Goal: Information Seeking & Learning: Check status

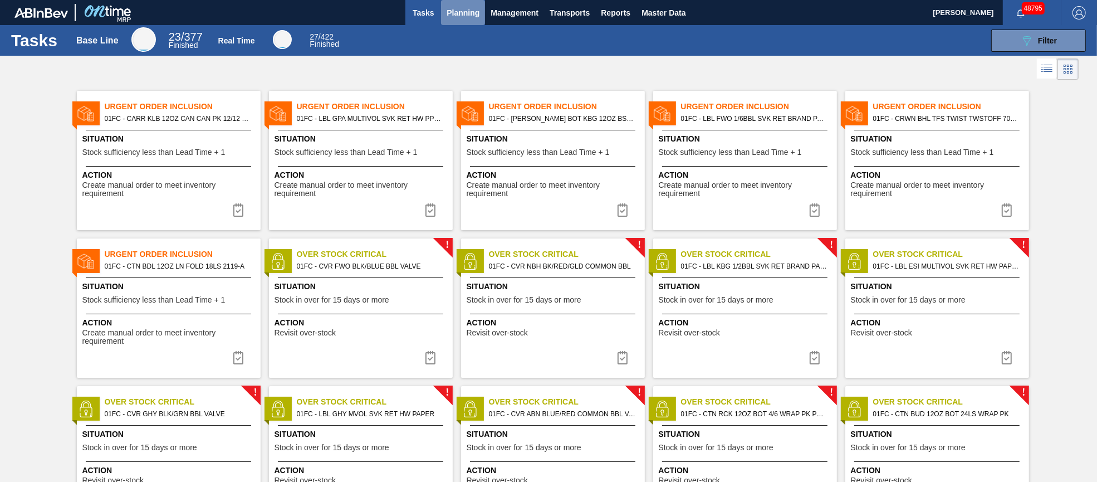
click at [453, 8] on span "Planning" at bounding box center [463, 12] width 33 height 13
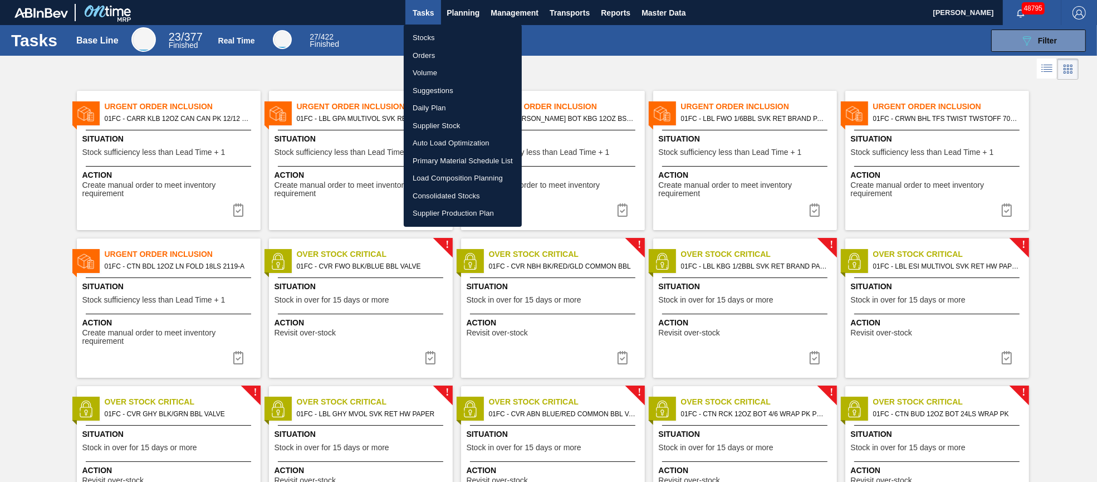
click at [1022, 38] on div at bounding box center [548, 241] width 1097 height 482
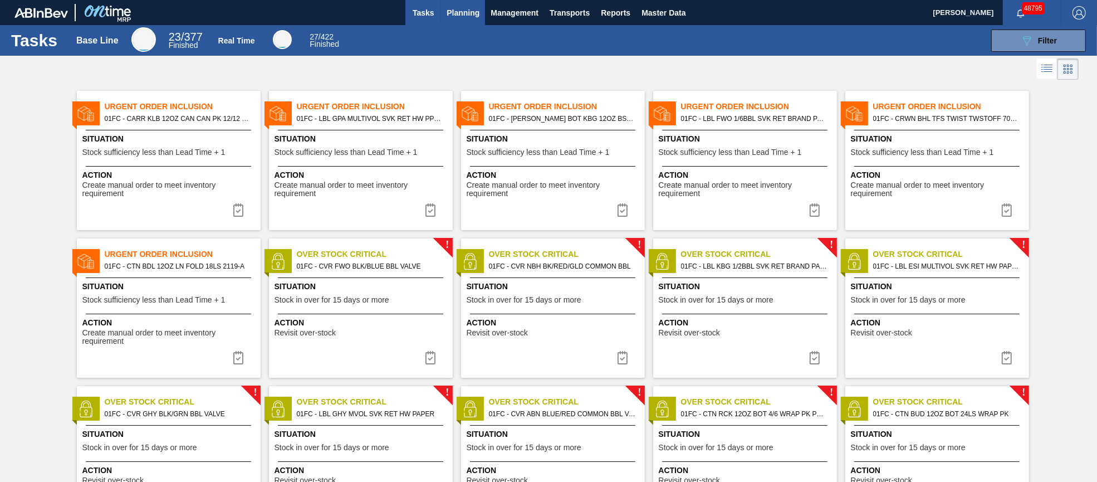
click at [459, 8] on span "Planning" at bounding box center [463, 12] width 33 height 13
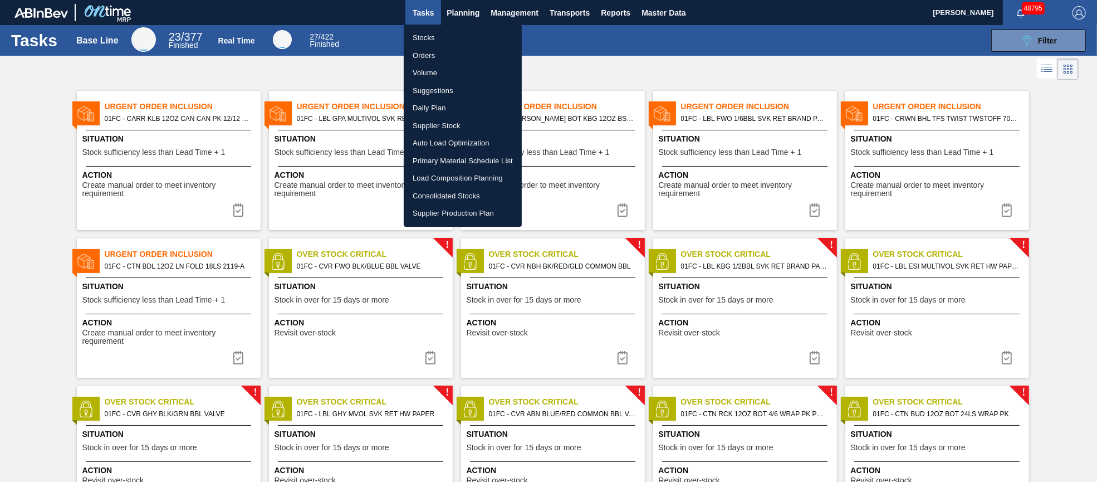
click at [431, 37] on li "Stocks" at bounding box center [463, 38] width 118 height 18
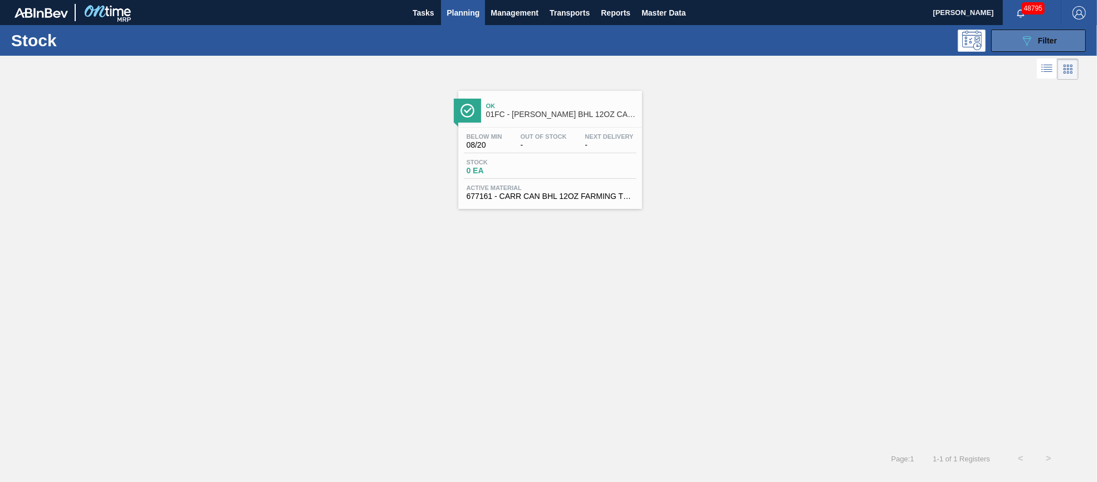
click at [1014, 48] on button "089F7B8B-B2A5-4AFE-B5C0-19BA573D28AC Filter" at bounding box center [1038, 41] width 95 height 22
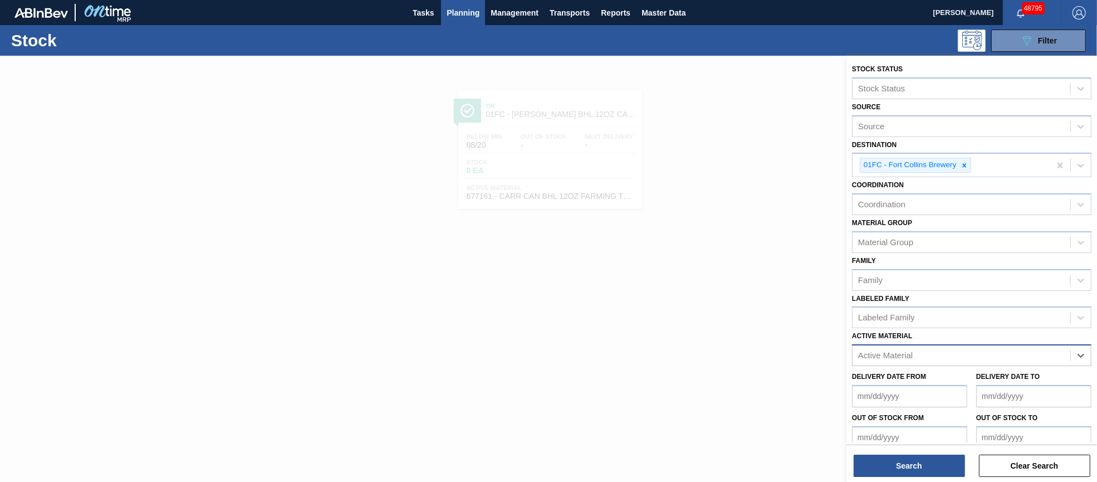
click at [987, 354] on div "Active Material" at bounding box center [962, 356] width 218 height 16
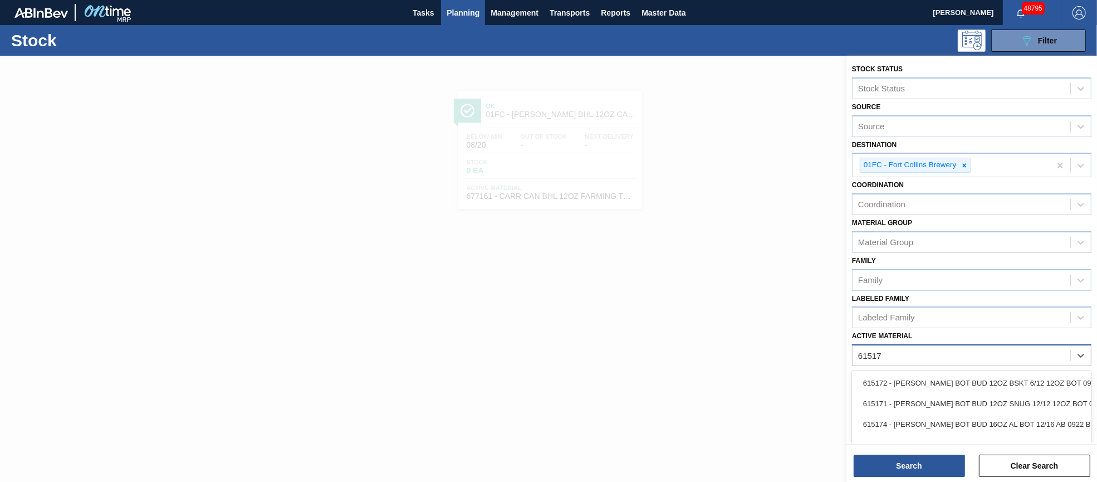
type Material "615171"
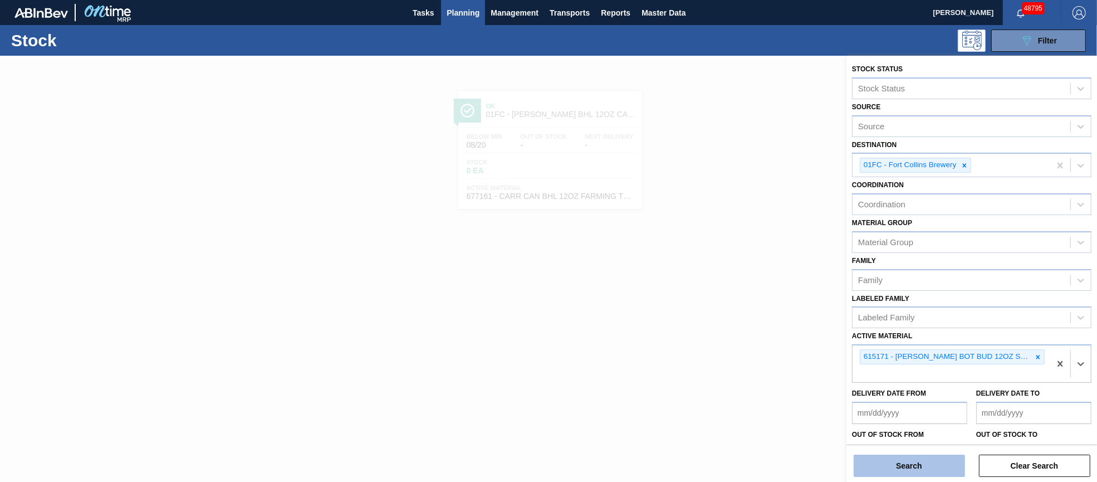
click at [922, 475] on button "Search" at bounding box center [909, 466] width 111 height 22
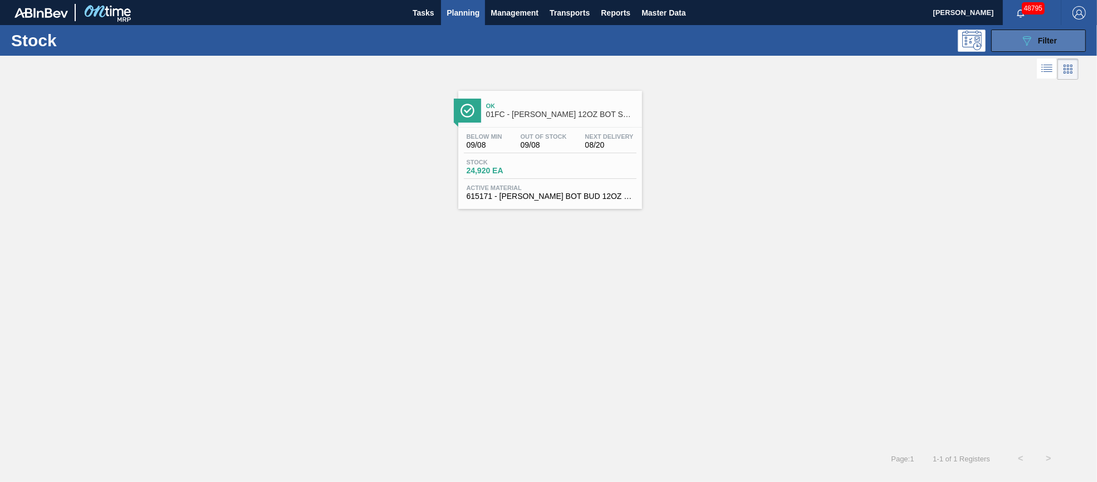
click at [1037, 40] on div "089F7B8B-B2A5-4AFE-B5C0-19BA573D28AC Filter" at bounding box center [1038, 40] width 37 height 13
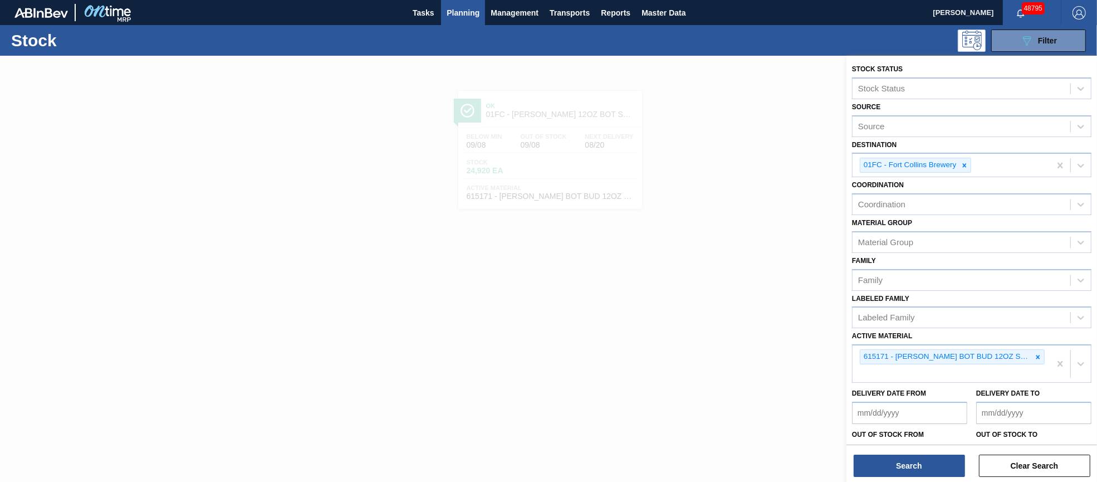
click at [746, 119] on div at bounding box center [548, 297] width 1097 height 482
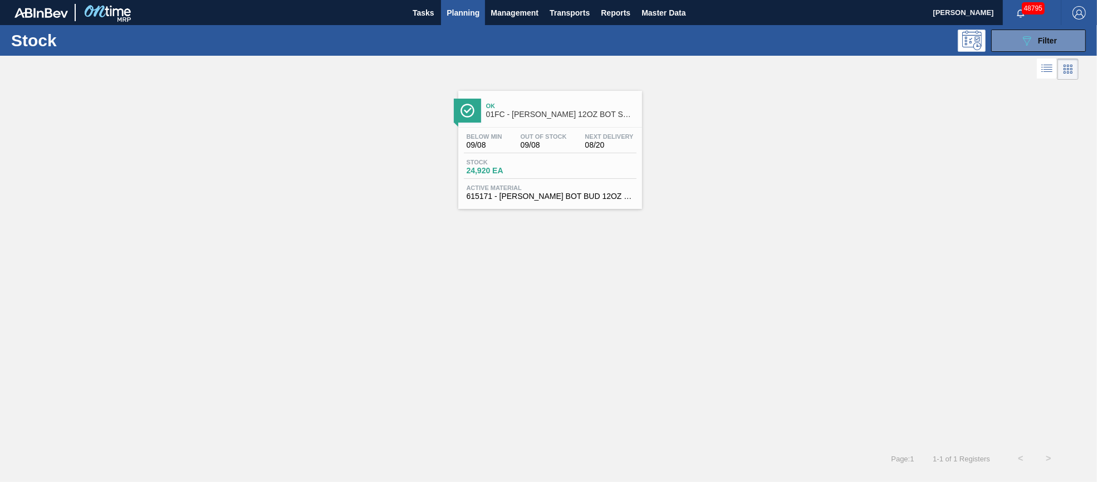
click at [522, 139] on span "Out Of Stock" at bounding box center [544, 136] width 46 height 7
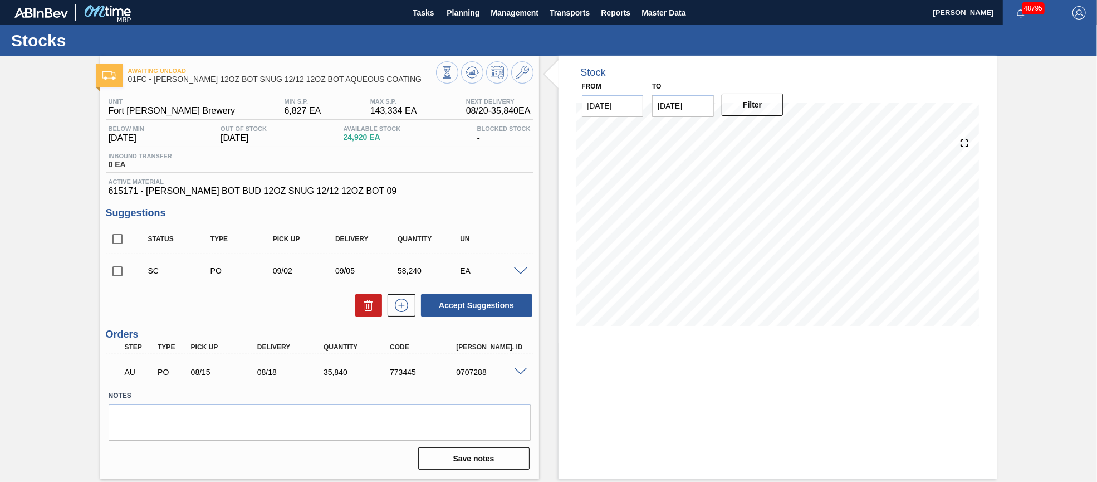
click at [522, 271] on span at bounding box center [520, 271] width 13 height 8
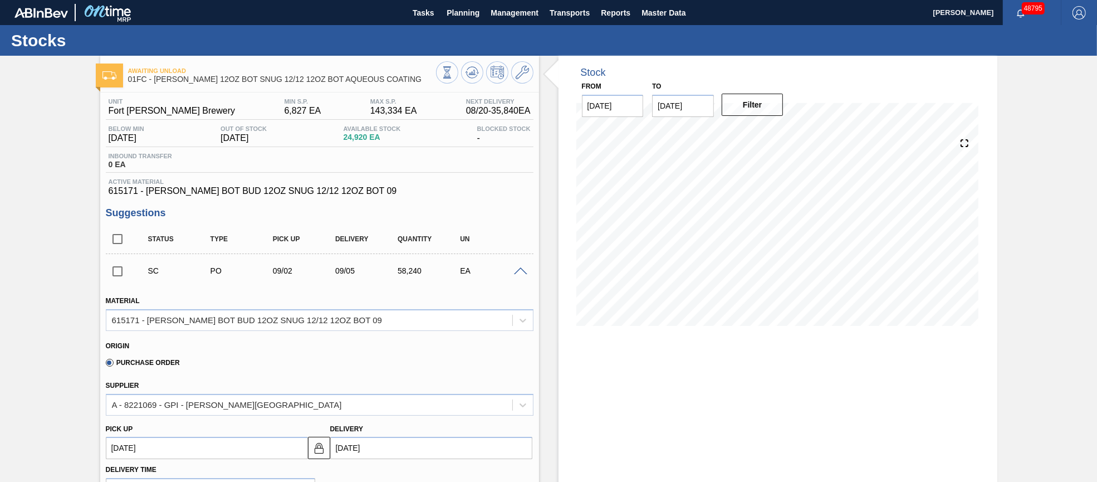
click at [504, 204] on div "Unit Fort Collins Brewery MIN S.P. 6,827 EA MAX S.P. 143,334 EA Next Delivery 0…" at bounding box center [319, 490] width 439 height 797
click at [521, 275] on span at bounding box center [520, 271] width 13 height 8
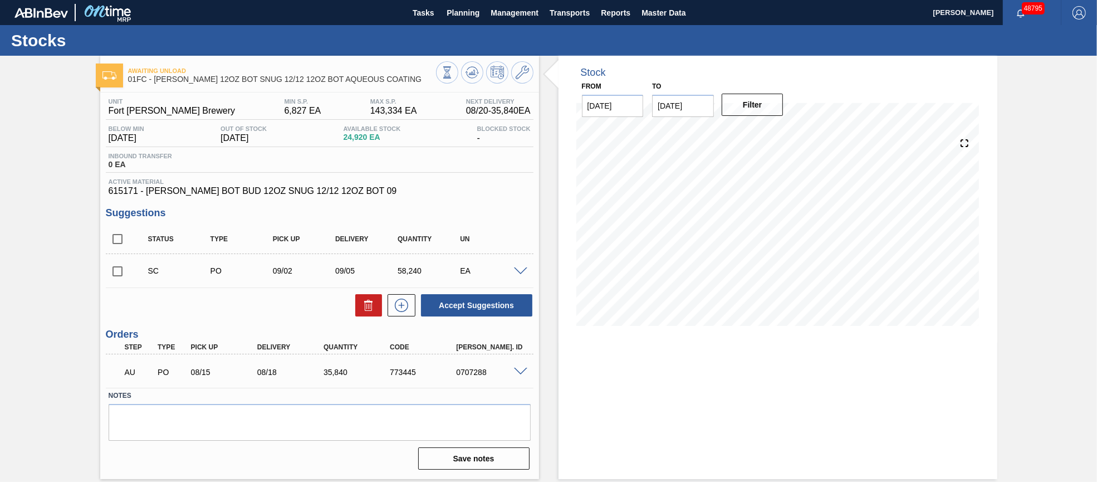
click at [217, 272] on div "PO" at bounding box center [243, 270] width 70 height 9
click at [150, 272] on div "SC" at bounding box center [180, 270] width 70 height 9
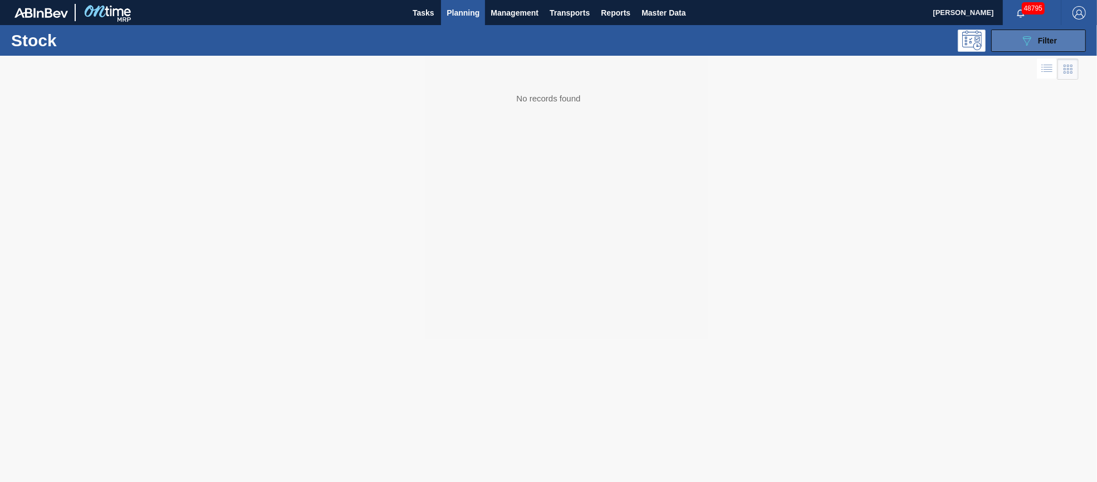
click at [1031, 41] on icon "089F7B8B-B2A5-4AFE-B5C0-19BA573D28AC" at bounding box center [1026, 40] width 13 height 13
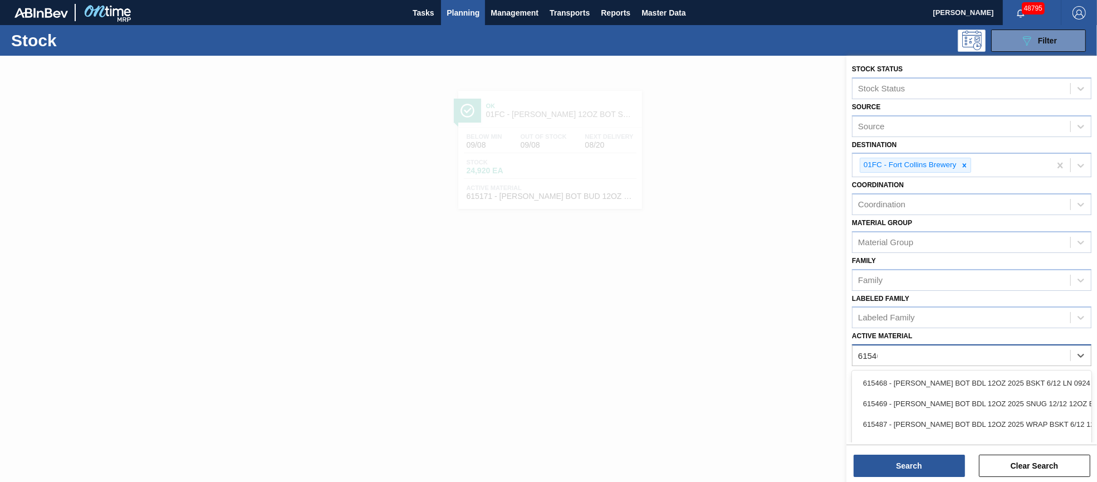
type Material "615460"
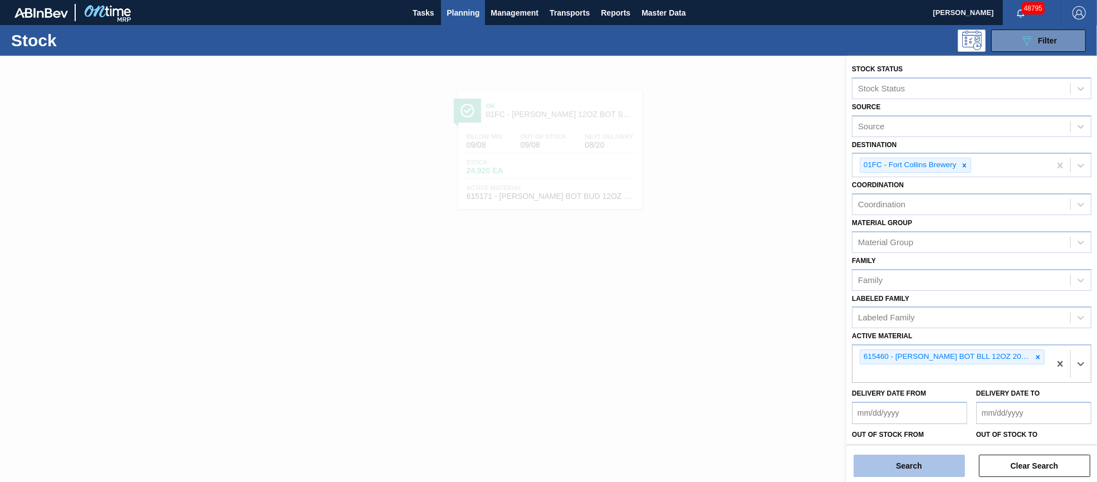
click at [924, 462] on button "Search" at bounding box center [909, 466] width 111 height 22
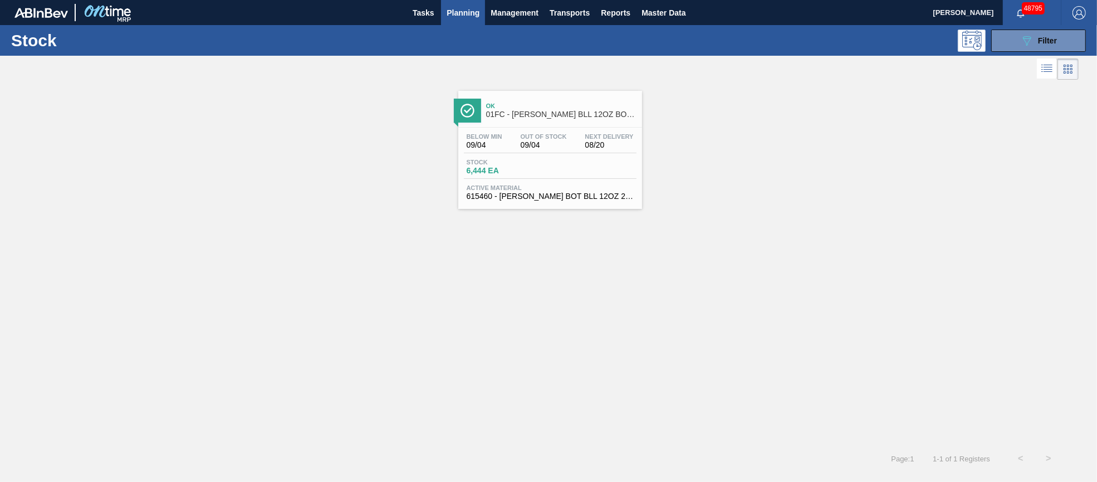
click at [567, 109] on div "Ok 01FC - CARR BLL 12OZ BOT SNUG 12/12 12OZ BOT" at bounding box center [561, 110] width 150 height 25
click at [1002, 43] on button "089F7B8B-B2A5-4AFE-B5C0-19BA573D28AC Filter" at bounding box center [1038, 41] width 95 height 22
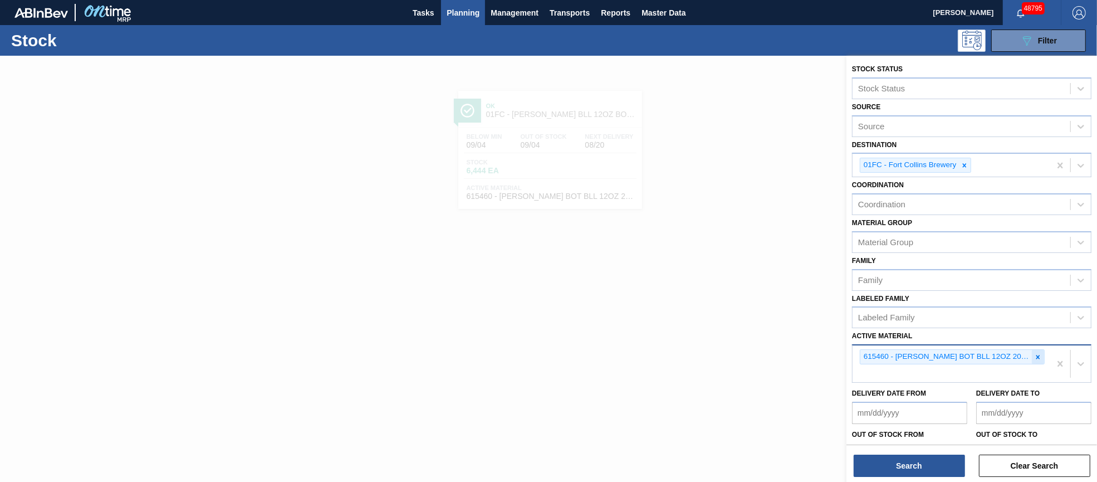
click at [1034, 353] on icon at bounding box center [1038, 357] width 8 height 8
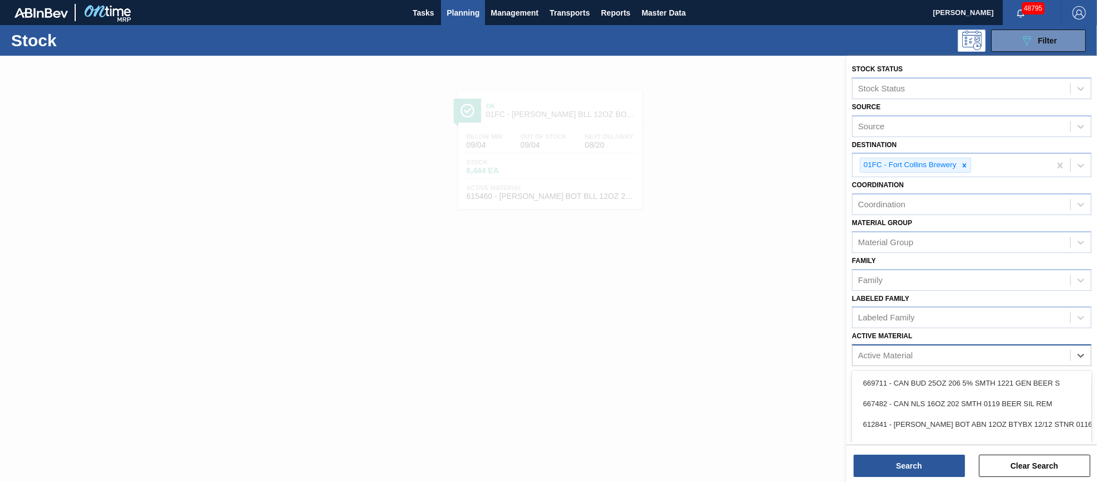
click at [1000, 353] on div "Active Material" at bounding box center [962, 356] width 218 height 16
click at [918, 352] on div "Active Material" at bounding box center [962, 356] width 218 height 16
type Material "615513"
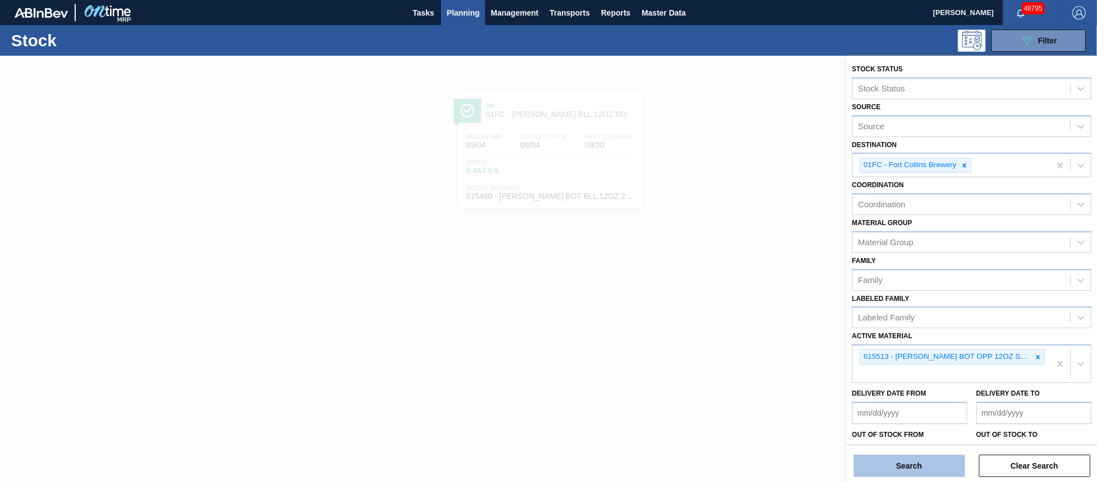
click at [899, 466] on button "Search" at bounding box center [909, 466] width 111 height 22
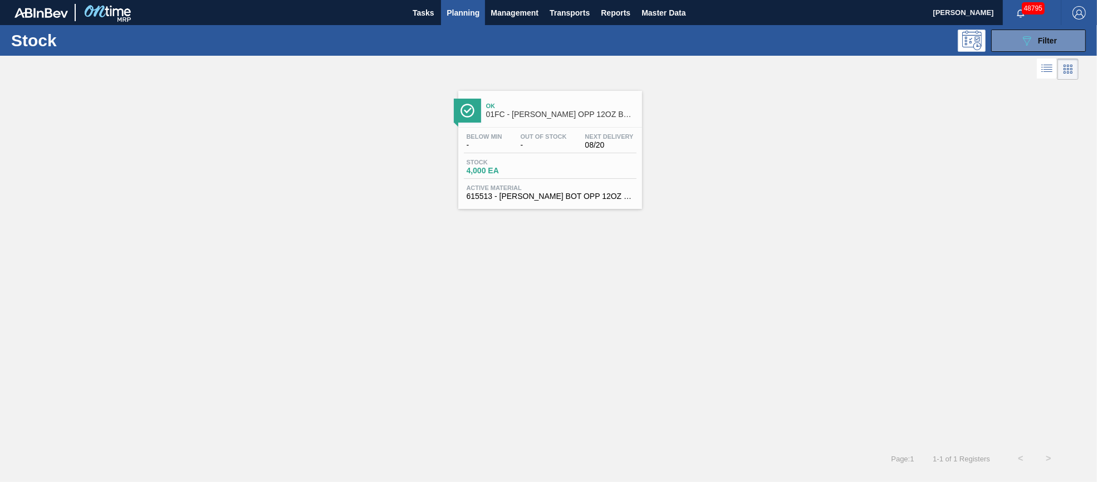
click at [555, 146] on span "-" at bounding box center [544, 145] width 46 height 8
click at [1029, 45] on icon "089F7B8B-B2A5-4AFE-B5C0-19BA573D28AC" at bounding box center [1026, 40] width 13 height 13
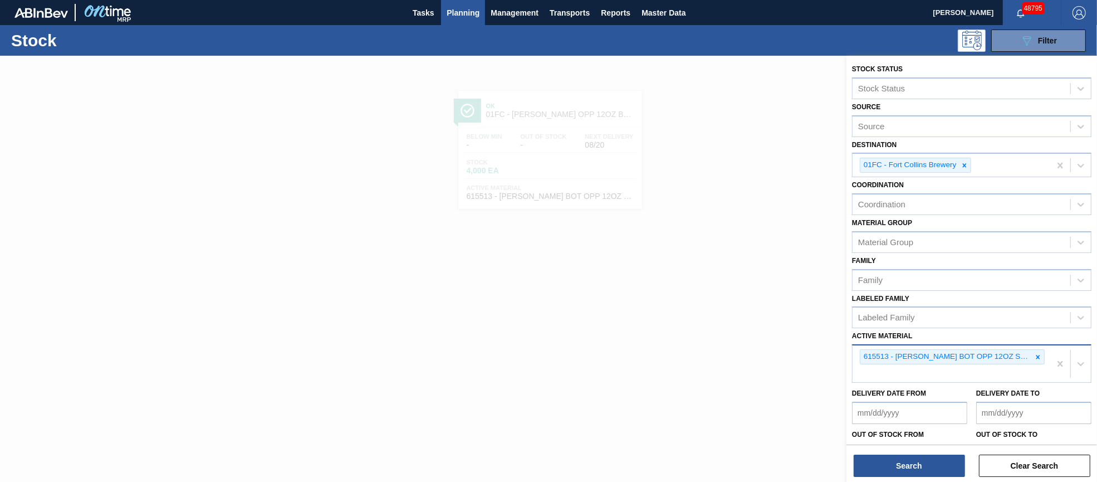
click at [1007, 365] on div "615513 - [PERSON_NAME] BOT OPP 12OZ SNUG 12/12 LN 0125 BEE" at bounding box center [952, 363] width 198 height 37
type Material "675519"
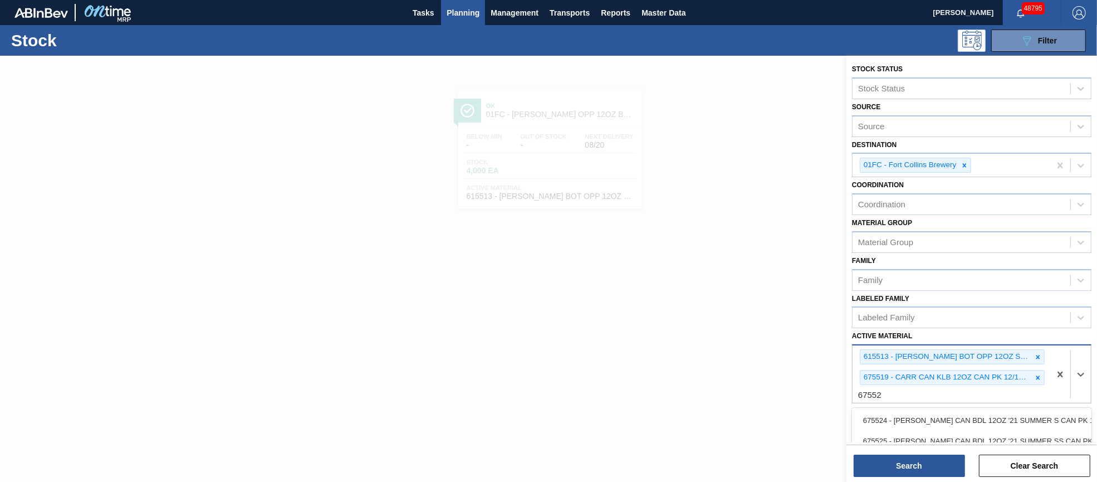
type Material "675527"
type Material "675615"
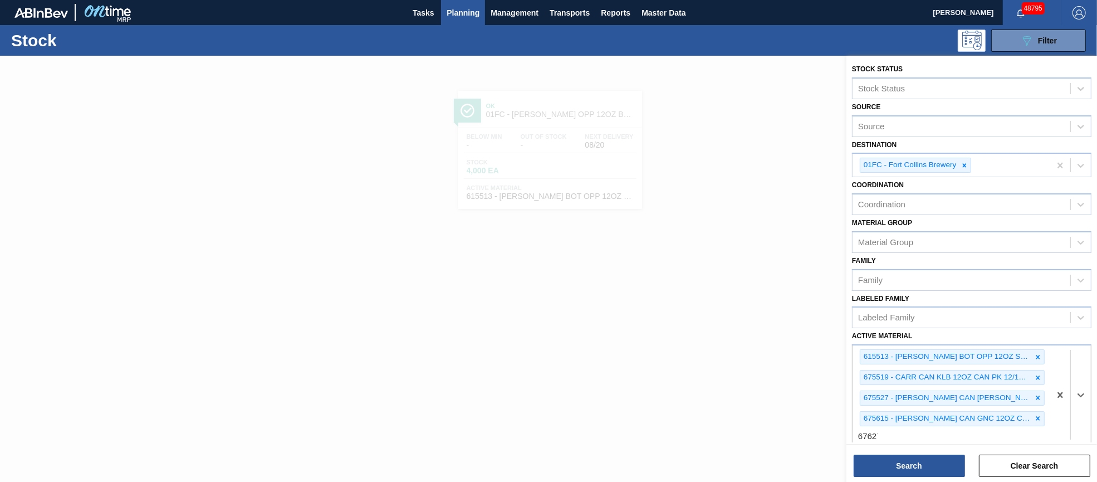
type Material "676276"
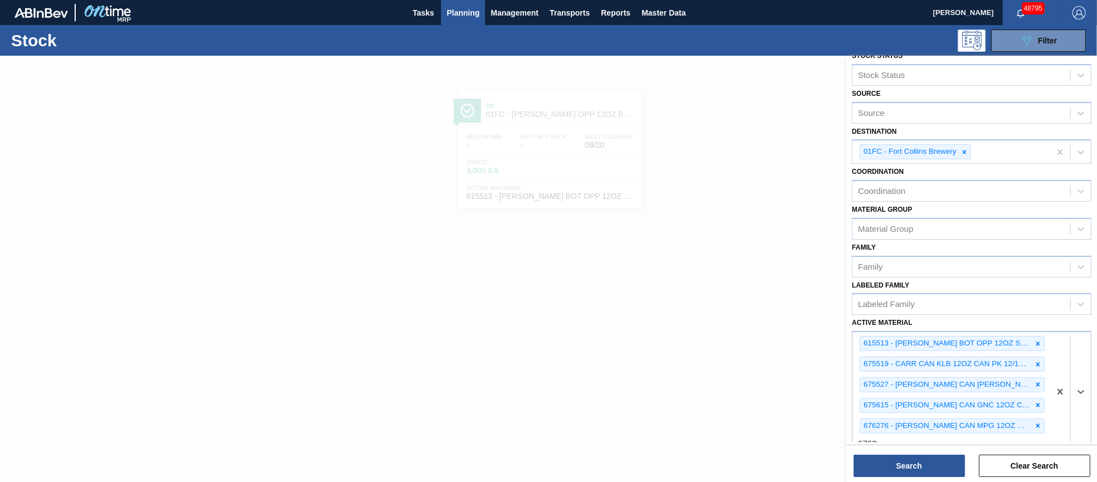
type Material "676394"
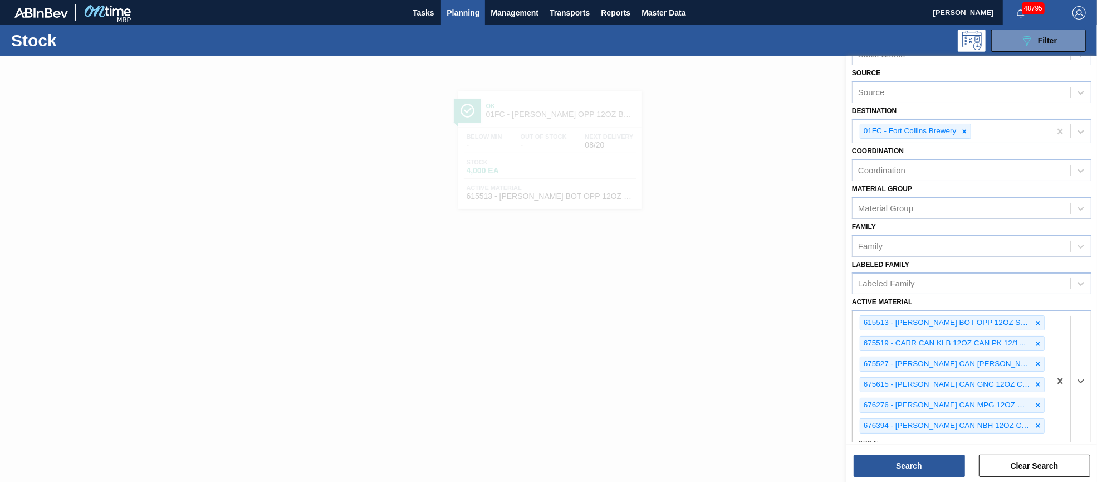
type Material "676468"
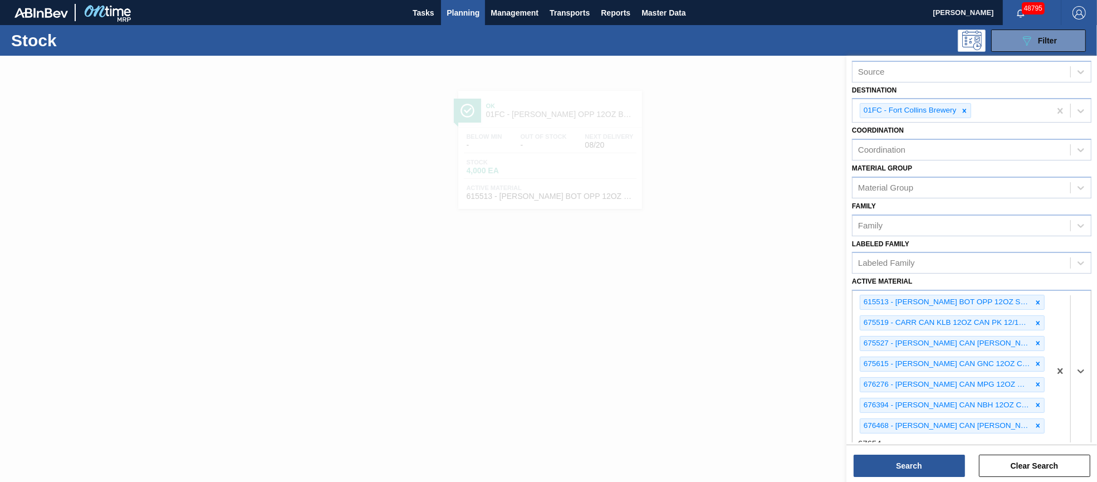
type Material "676541"
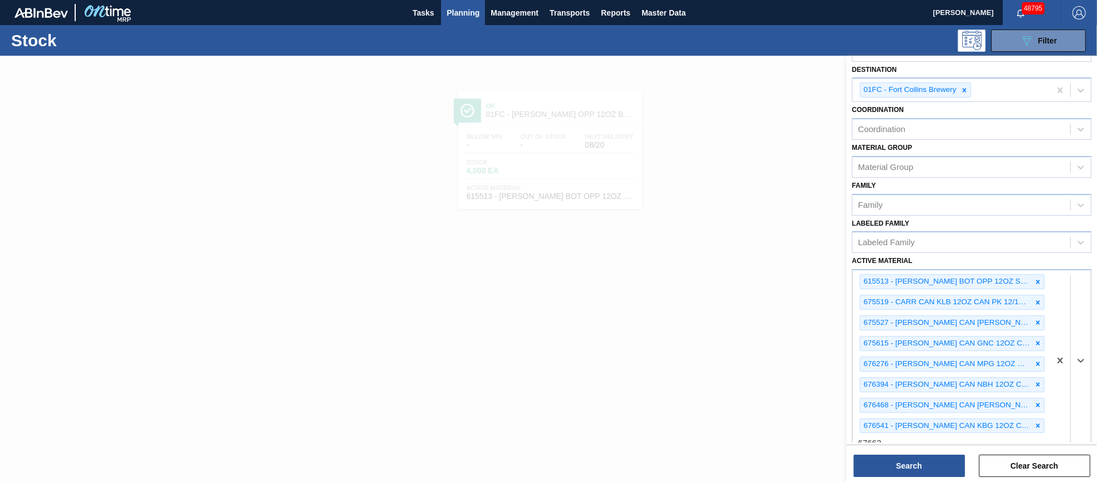
type Material "676631"
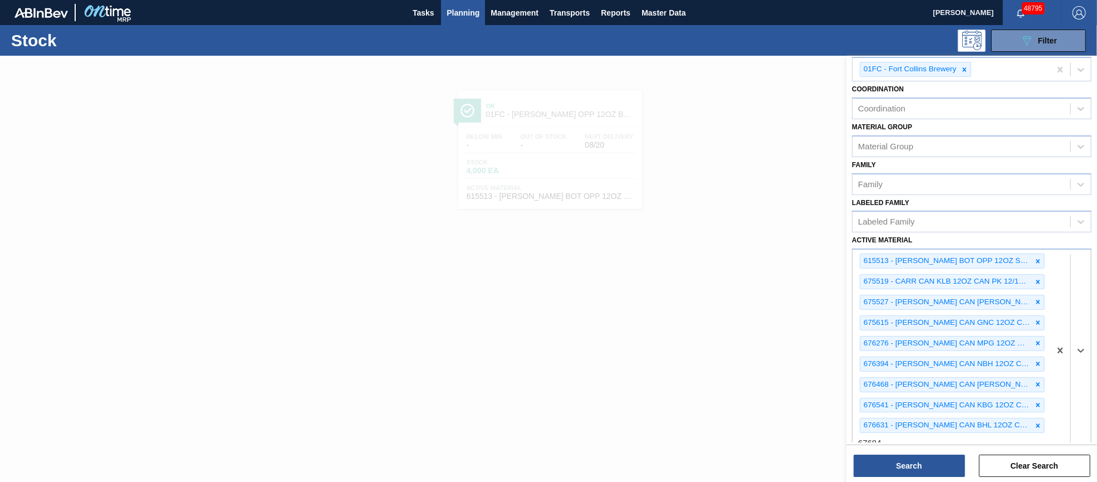
type Material "676843"
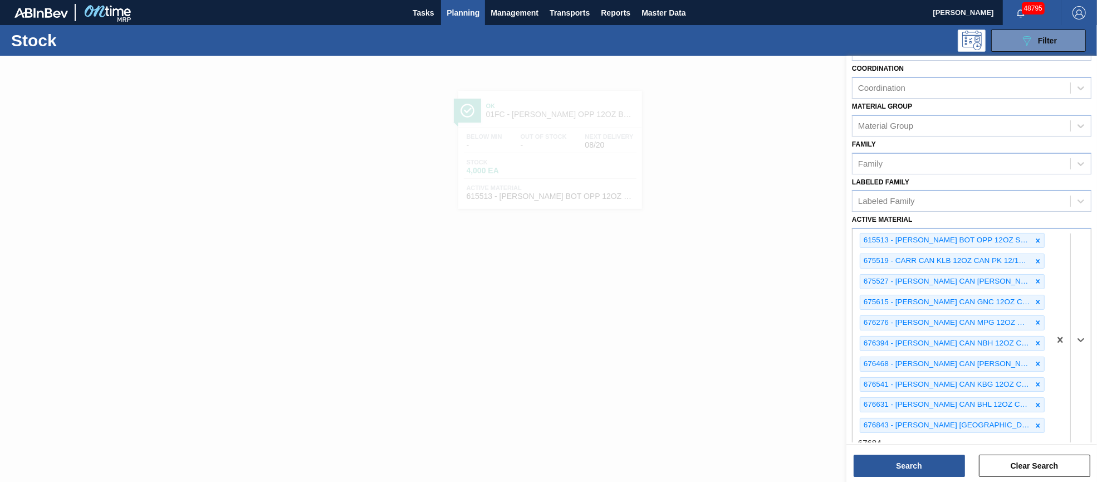
type Material "676844"
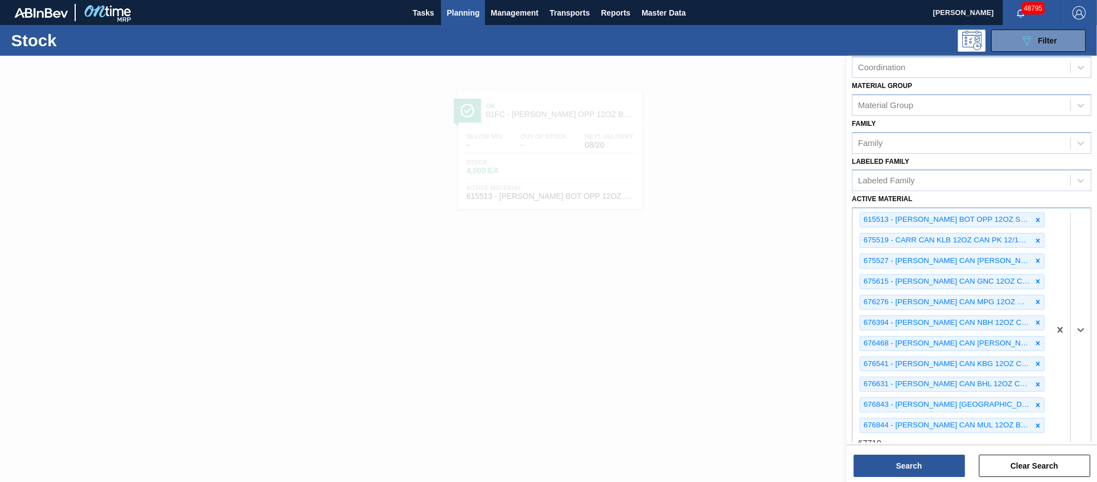
type Material "677107"
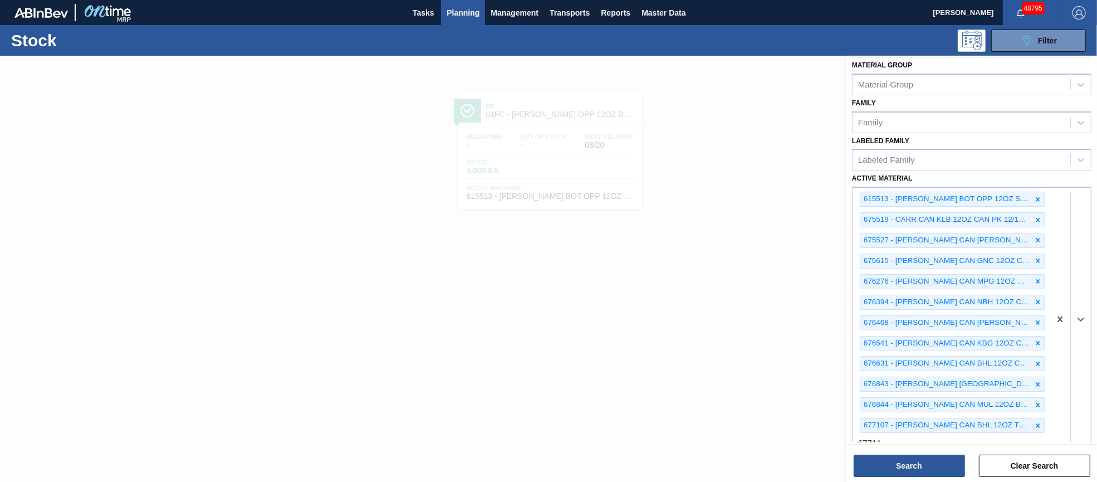
type Material "677112"
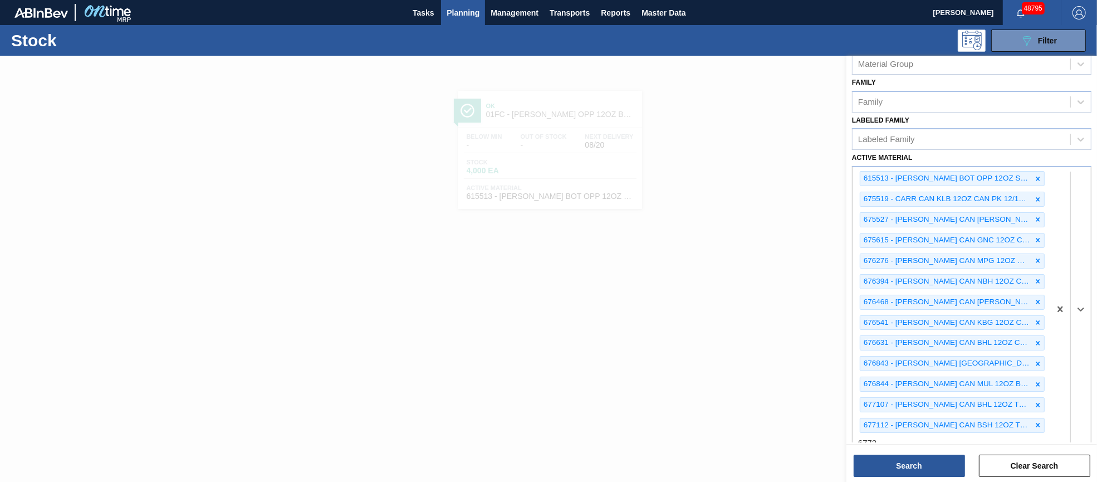
type Material "677242"
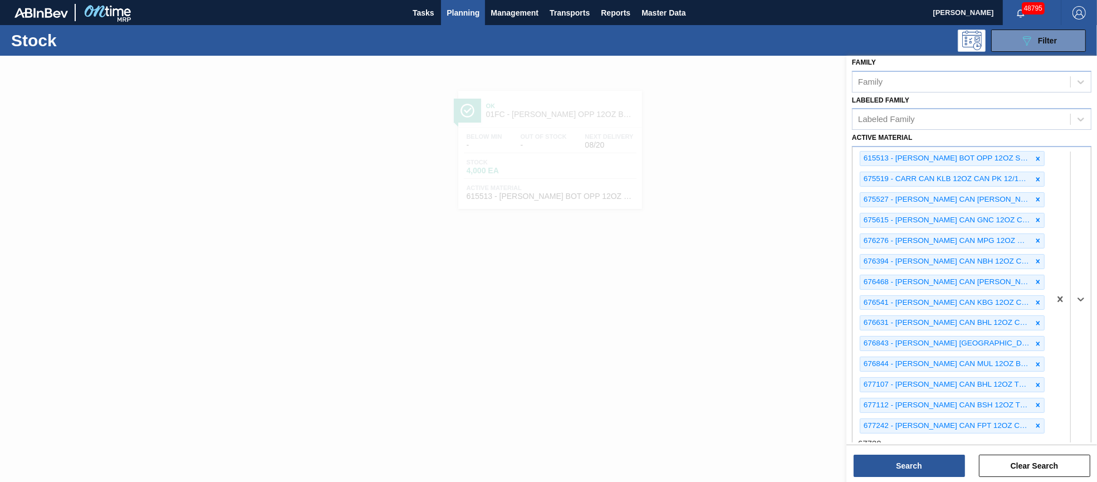
type Material "677294"
type Material "878636"
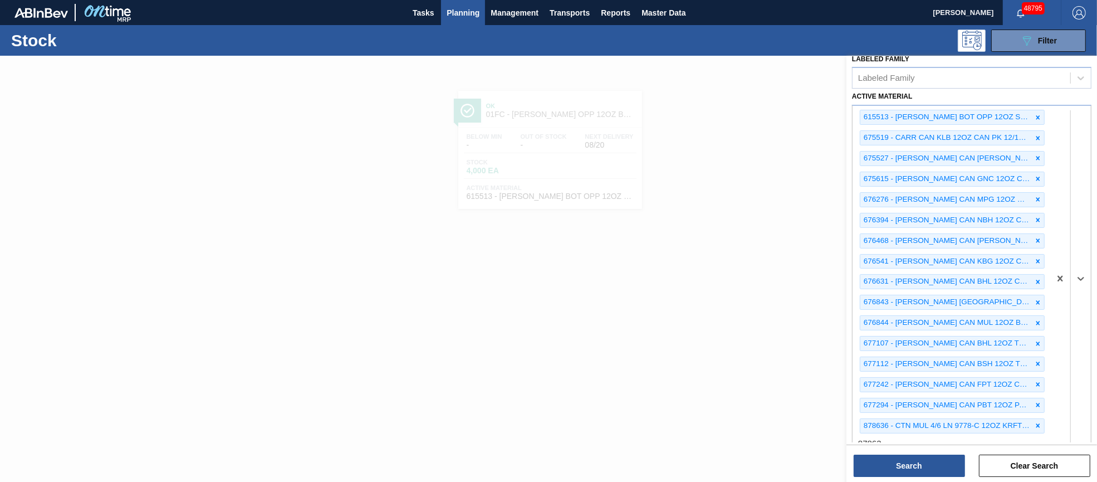
type Material "878637"
type Material "878659"
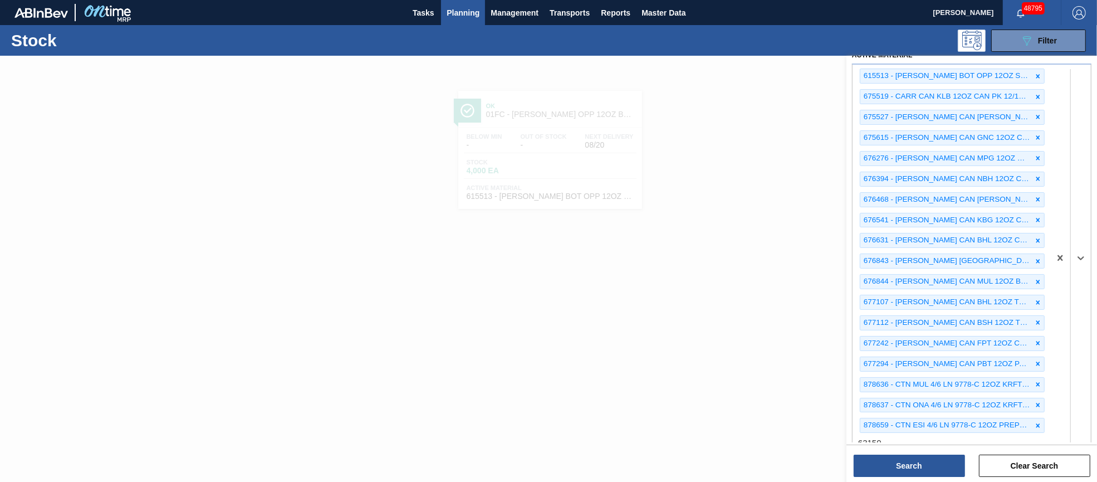
type Material "631507"
type Material "750017"
type Material "7"
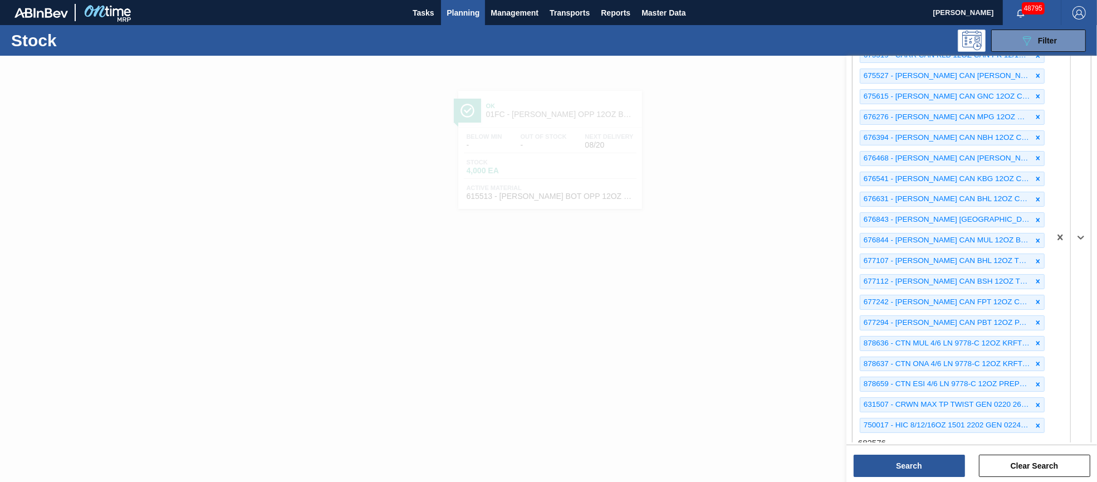
type Material "682576"
click at [892, 462] on button "Search" at bounding box center [909, 466] width 111 height 22
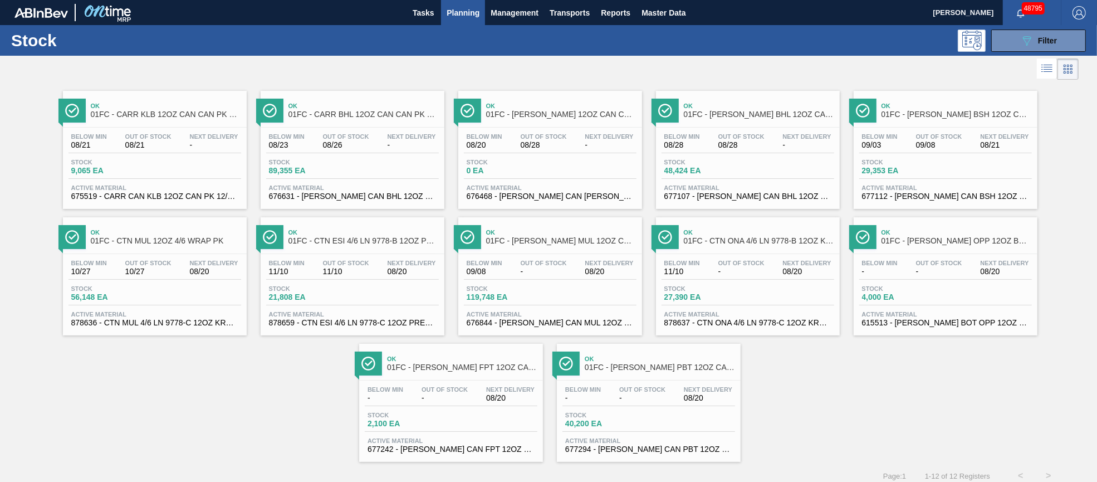
click at [639, 406] on div "Below Min - Out Of Stock - Next Delivery 08/20" at bounding box center [649, 396] width 173 height 20
click at [435, 409] on div "Below Min - Out Of Stock - Next Delivery 08/20 Stock 2,100 EA Active Material 6…" at bounding box center [451, 418] width 184 height 76
click at [908, 290] on span "Stock" at bounding box center [901, 288] width 78 height 7
click at [774, 261] on div "Below Min 11/10 Out Of Stock - Next Delivery 08/20" at bounding box center [748, 270] width 173 height 20
click at [599, 263] on span "Next Delivery" at bounding box center [609, 263] width 48 height 7
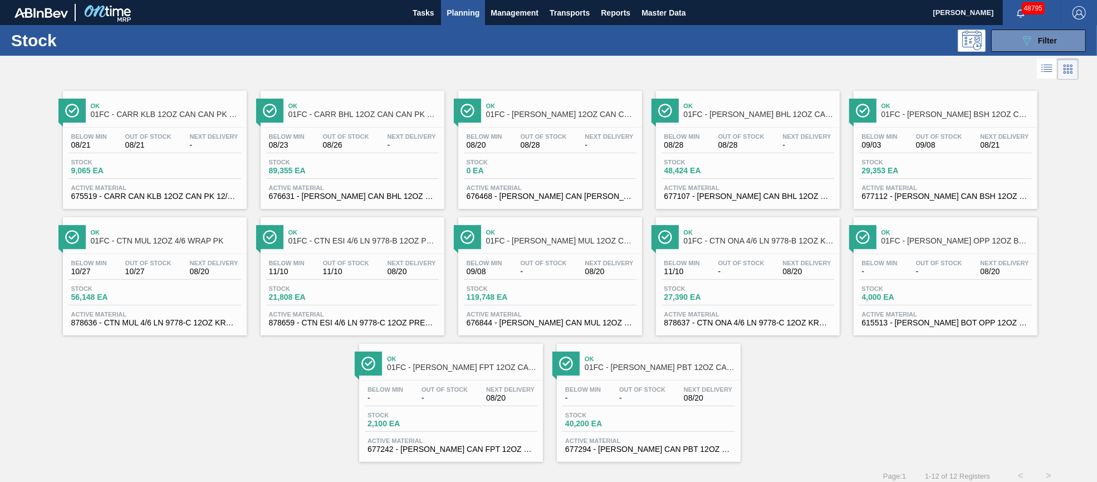
click at [328, 263] on span "Out Of Stock" at bounding box center [346, 263] width 46 height 7
click at [217, 269] on span "08/20" at bounding box center [214, 271] width 48 height 8
click at [936, 160] on span "Stock" at bounding box center [901, 162] width 78 height 7
click at [749, 152] on div "Below Min 08/28 Out Of Stock 08/28 Next Delivery -" at bounding box center [748, 143] width 173 height 20
click at [573, 169] on div "Stock 0 EA" at bounding box center [550, 169] width 173 height 20
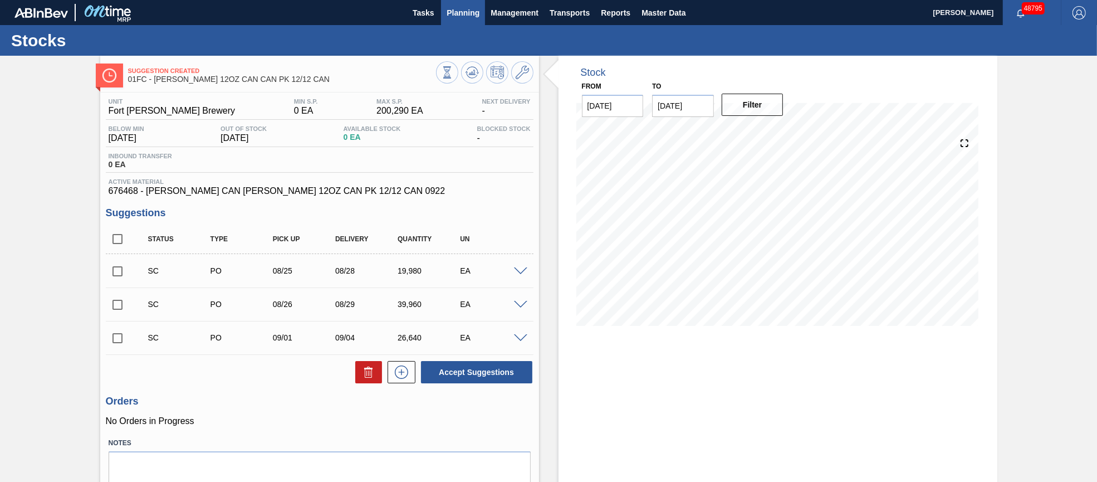
click at [466, 4] on button "Planning" at bounding box center [463, 12] width 44 height 25
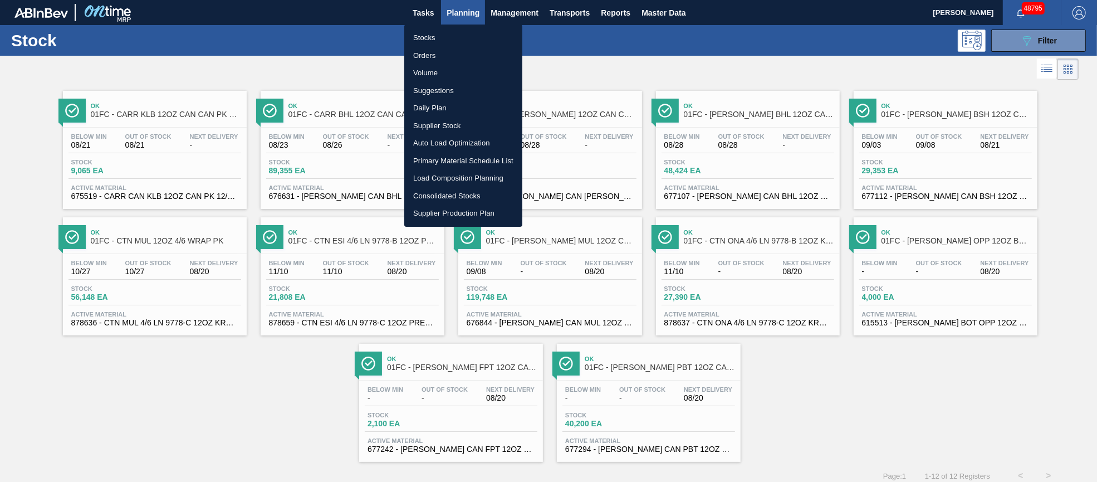
click at [173, 145] on div at bounding box center [548, 241] width 1097 height 482
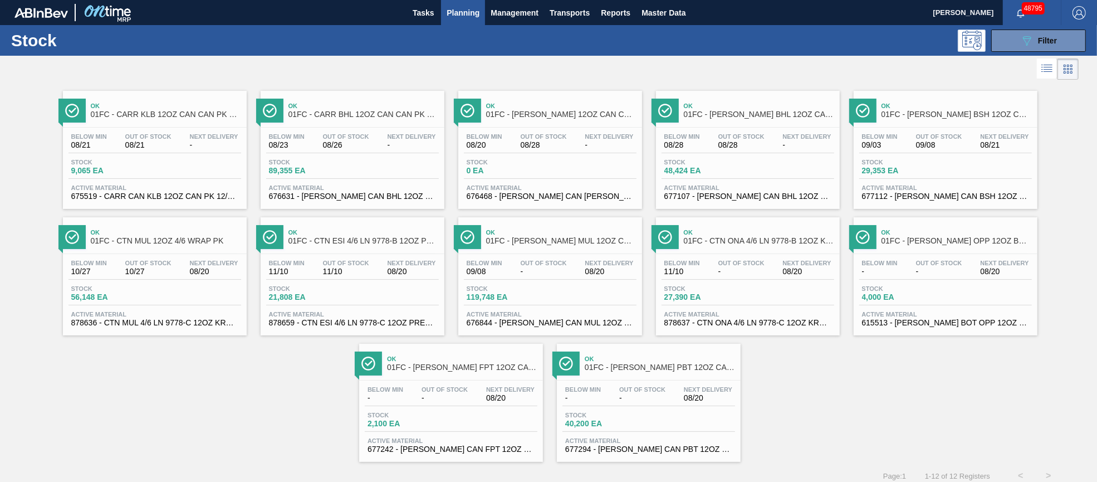
click at [159, 145] on span "08/21" at bounding box center [148, 145] width 46 height 8
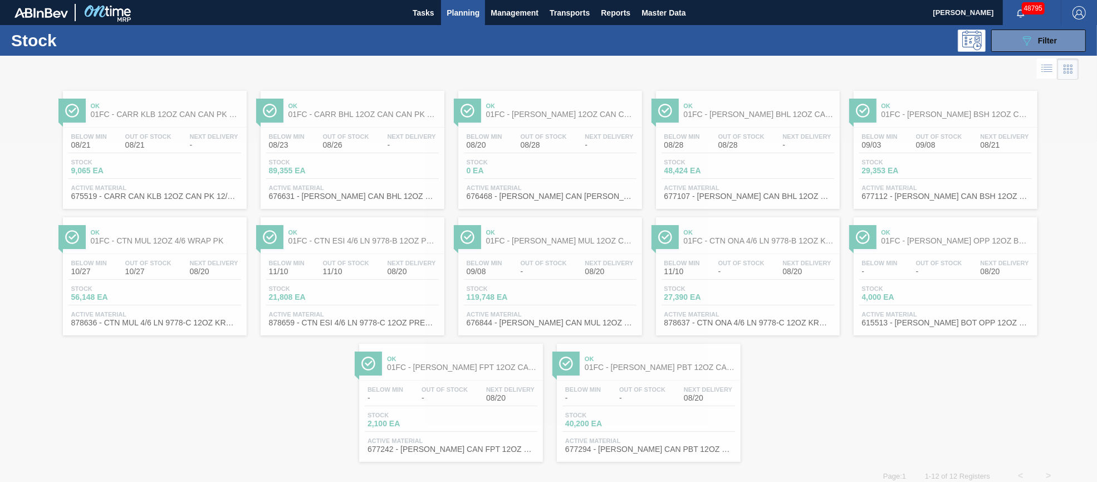
click at [326, 139] on div at bounding box center [548, 269] width 1097 height 426
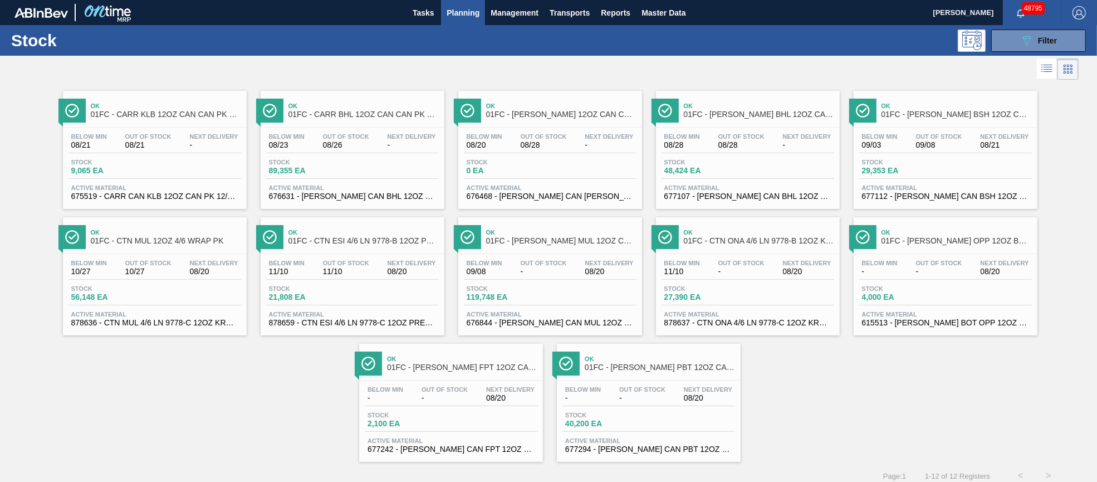
click at [344, 136] on span "Out Of Stock" at bounding box center [346, 136] width 46 height 7
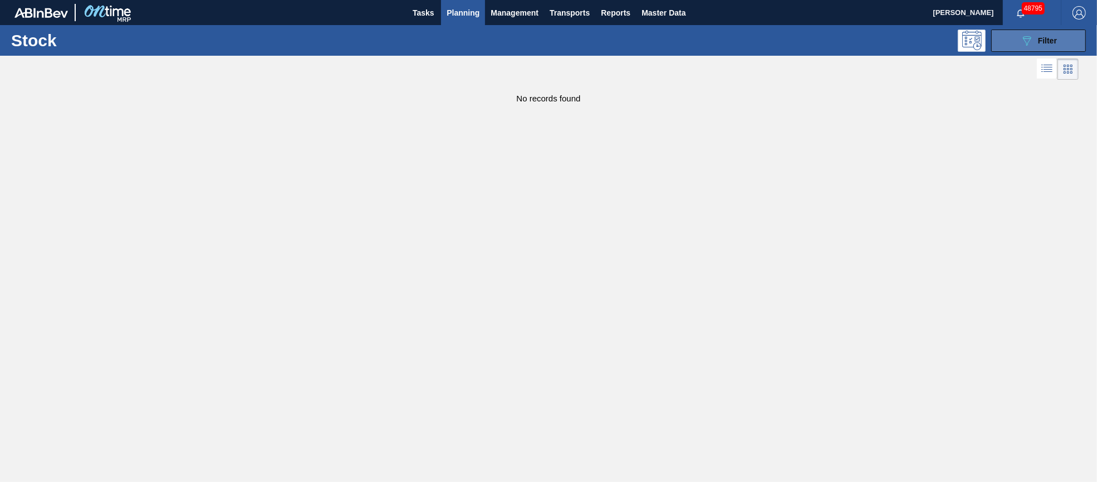
click at [1063, 37] on button "089F7B8B-B2A5-4AFE-B5C0-19BA573D28AC Filter" at bounding box center [1038, 41] width 95 height 22
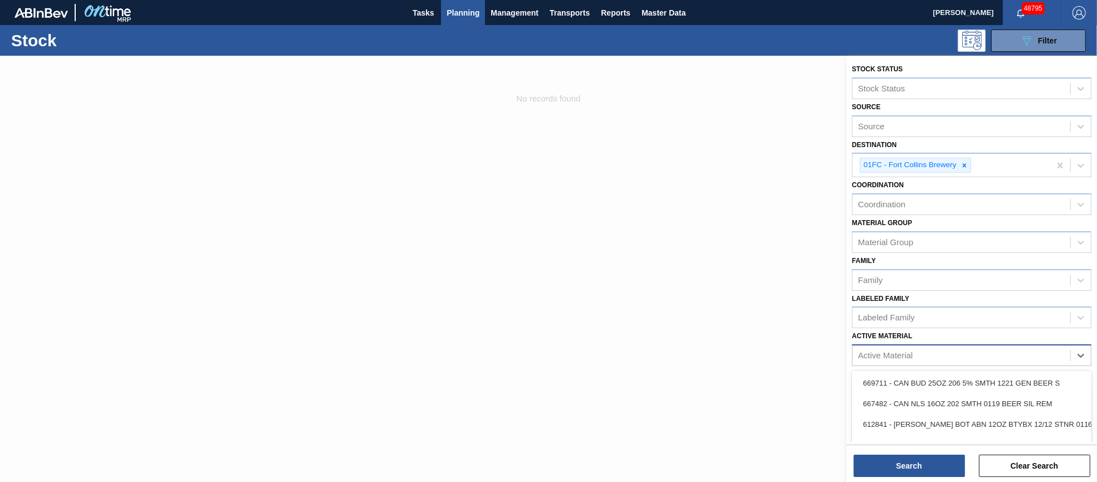
click at [999, 351] on div "Active Material" at bounding box center [962, 356] width 218 height 16
type Material "676468"
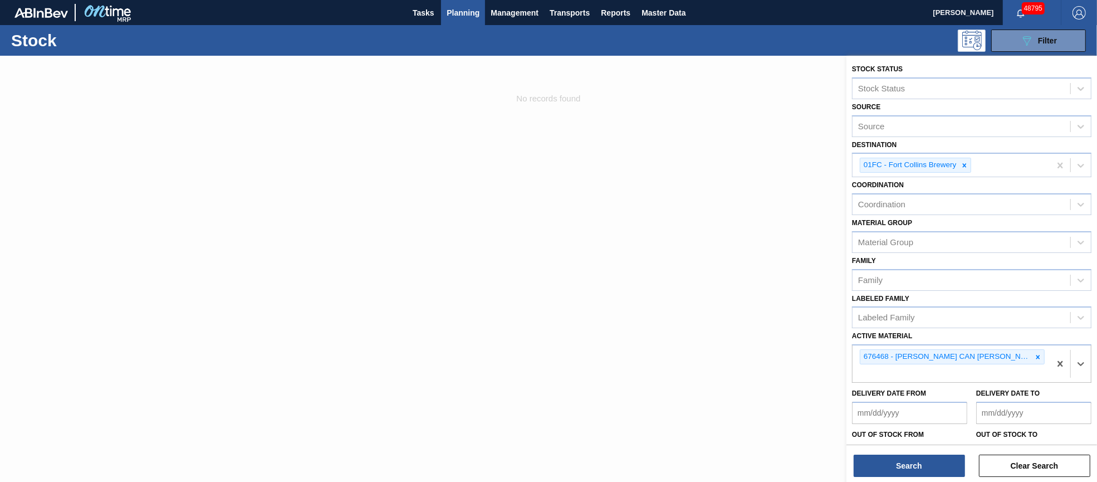
click at [922, 477] on div "Stock Status Stock Status Source Source Destination 01FC - Fort Collins Brewery…" at bounding box center [972, 270] width 251 height 428
click at [918, 466] on button "Search" at bounding box center [909, 466] width 111 height 22
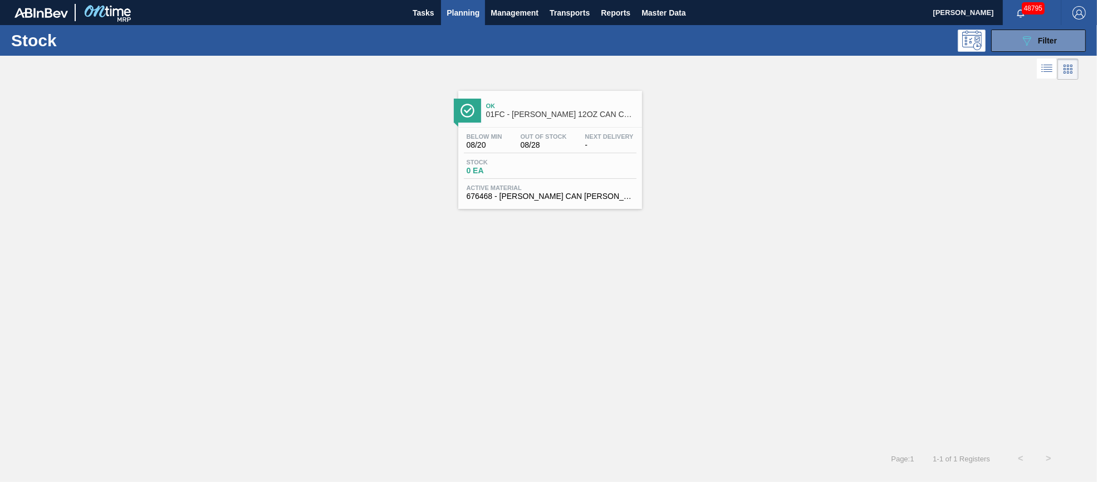
click at [560, 148] on span "08/28" at bounding box center [544, 145] width 46 height 8
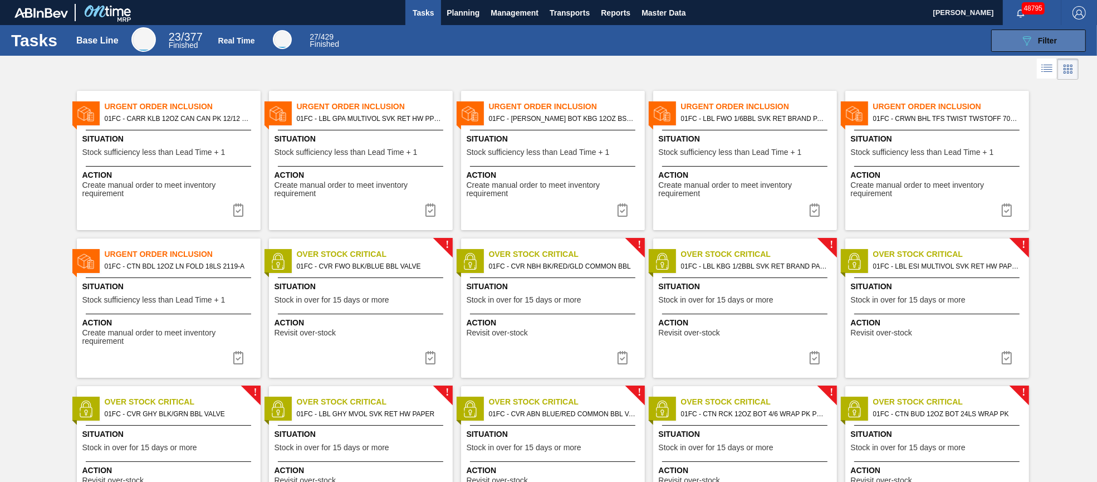
click at [1040, 37] on span "Filter" at bounding box center [1047, 40] width 19 height 9
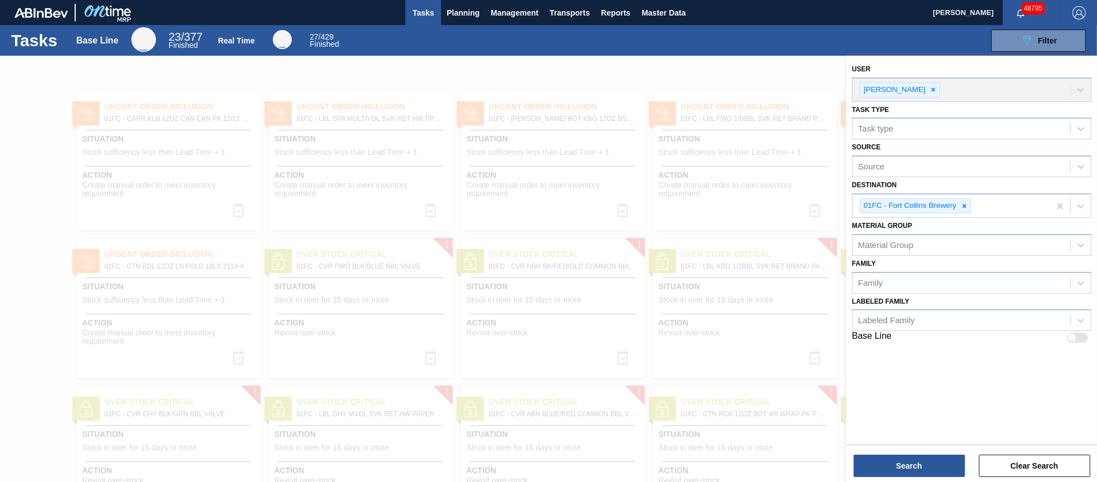
click at [208, 93] on div at bounding box center [548, 297] width 1097 height 482
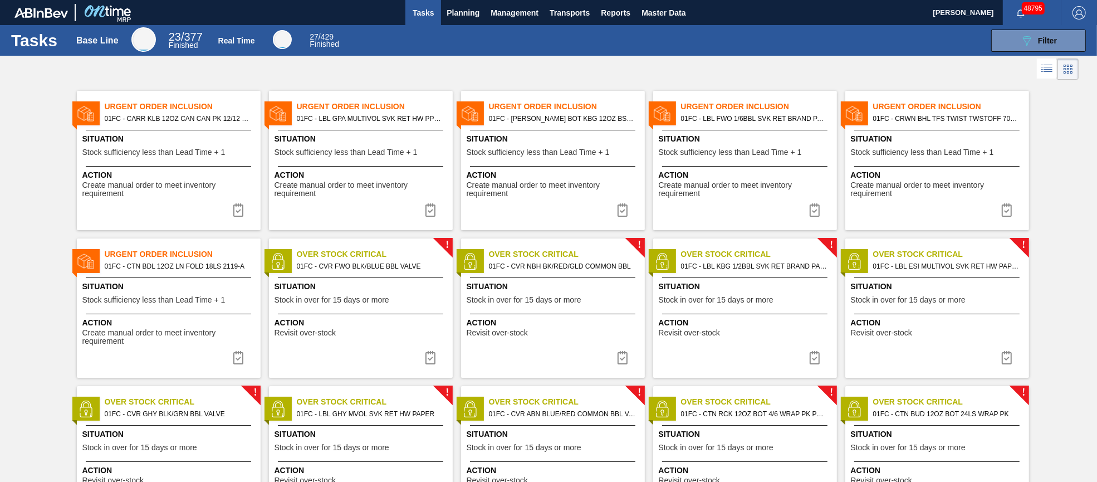
click at [188, 148] on span "Stock sufficiency less than Lead Time + 1" at bounding box center [153, 152] width 143 height 8
click at [326, 188] on span "Create manual order to meet inventory requirement" at bounding box center [362, 189] width 175 height 17
click at [549, 153] on span "Stock sufficiency less than Lead Time + 1" at bounding box center [538, 152] width 143 height 8
click at [755, 164] on div "Urgent Order Inclusion 01FC - LBL FWO 1/6BBL SVK RET BRAND PAPER #4 Situation S…" at bounding box center [745, 160] width 184 height 139
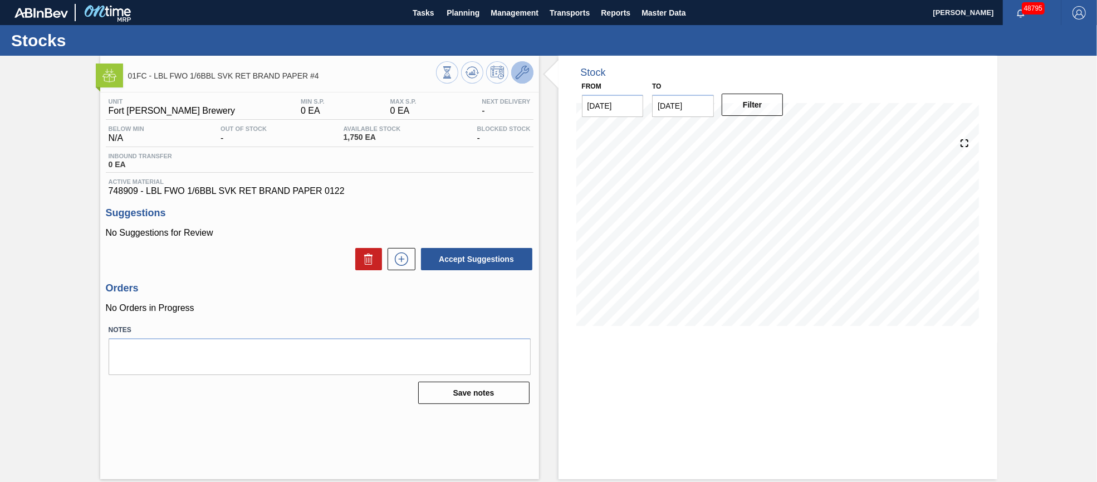
click at [519, 77] on icon at bounding box center [522, 72] width 13 height 13
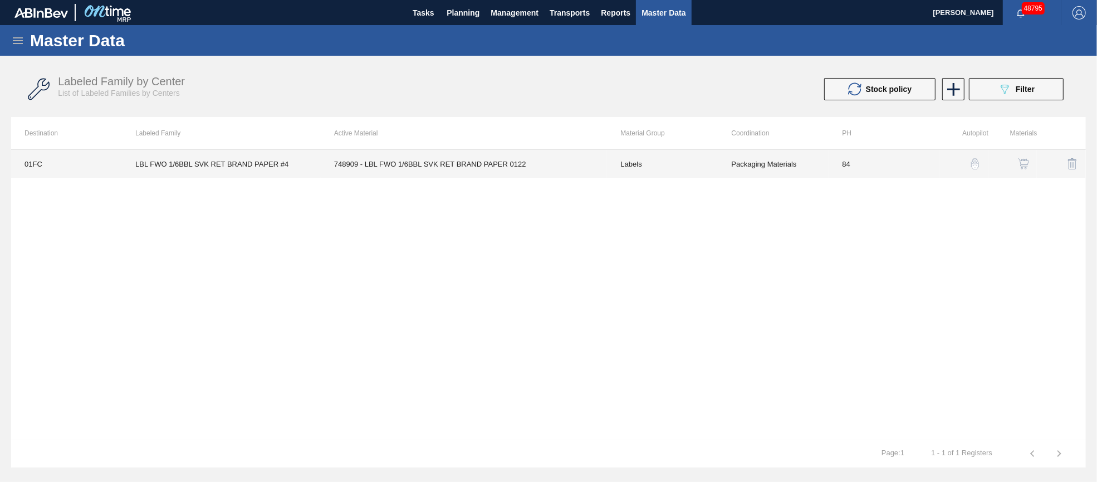
click at [540, 166] on td "748909 - LBL FWO 1/6BBL SVK RET BRAND PAPER 0122" at bounding box center [464, 164] width 287 height 28
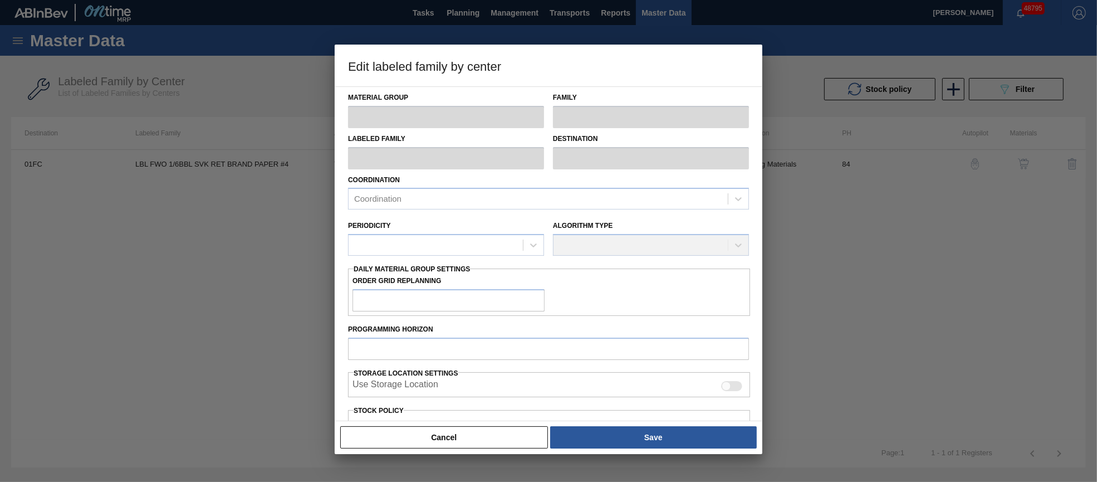
type input "Labels"
type input "Keg Labels"
type input "LBL FWO 1/6BBL SVK RET BRAND PAPER #4"
type input "01FC - Fort Collins Brewery"
type input "84"
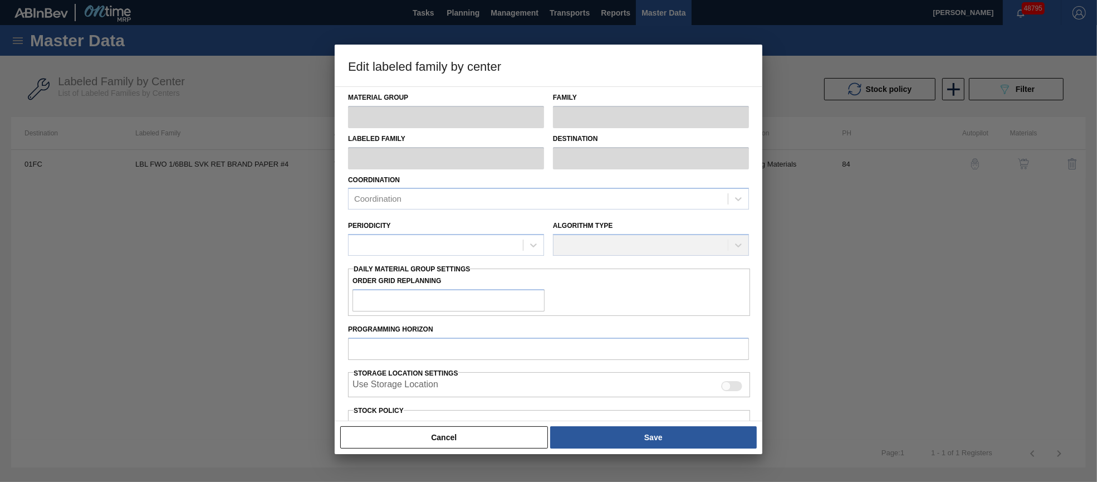
type input "0"
type input "100"
type input "0"
checkbox input "true"
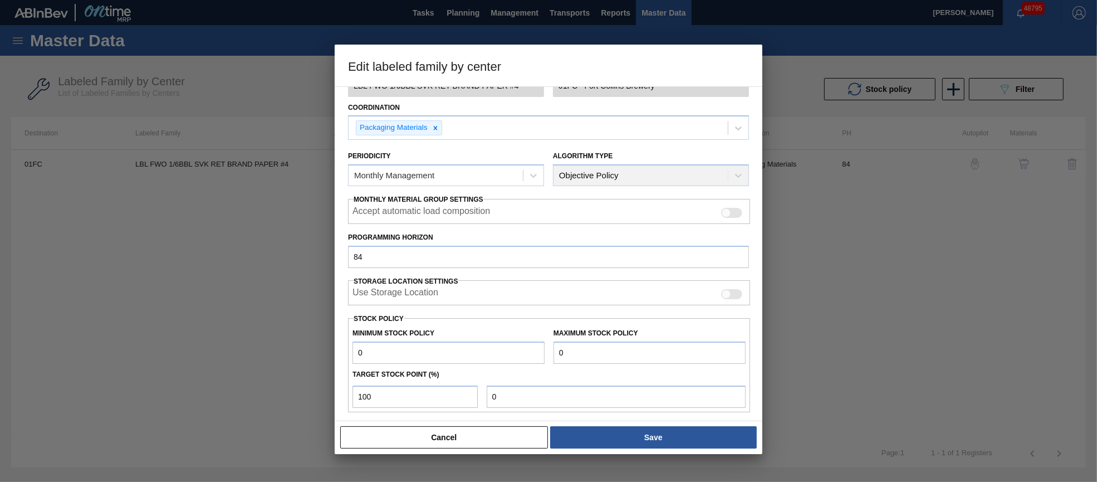
scroll to position [159, 0]
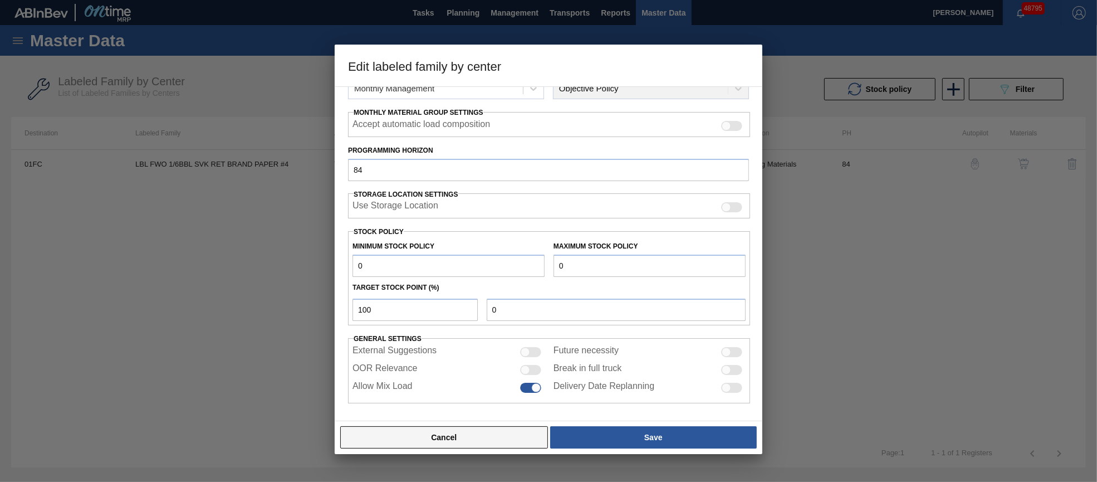
click at [453, 446] on button "Cancel" at bounding box center [444, 437] width 208 height 22
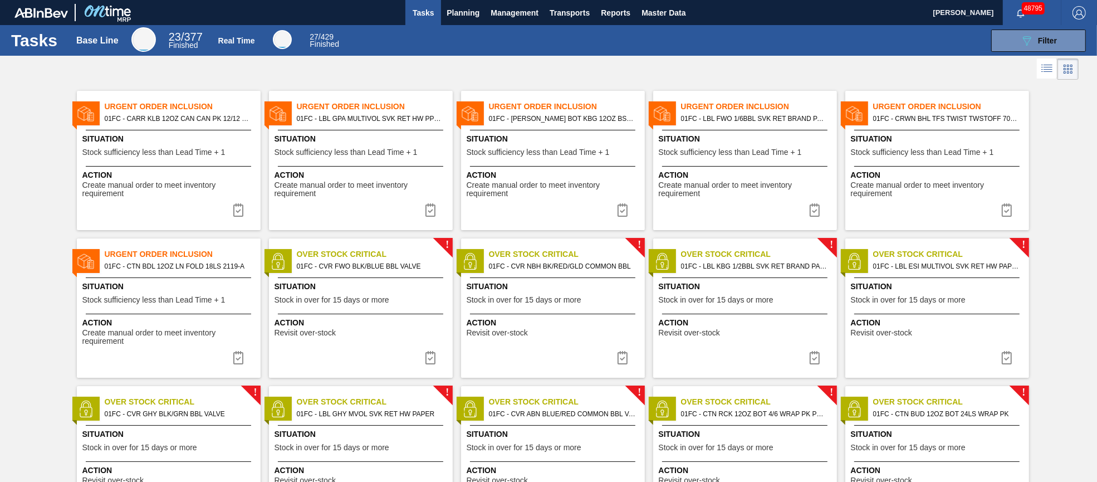
click at [959, 138] on span "Situation" at bounding box center [938, 139] width 175 height 12
click at [203, 286] on span "Situation" at bounding box center [169, 287] width 175 height 12
click at [1028, 38] on icon "089F7B8B-B2A5-4AFE-B5C0-19BA573D28AC" at bounding box center [1026, 40] width 13 height 13
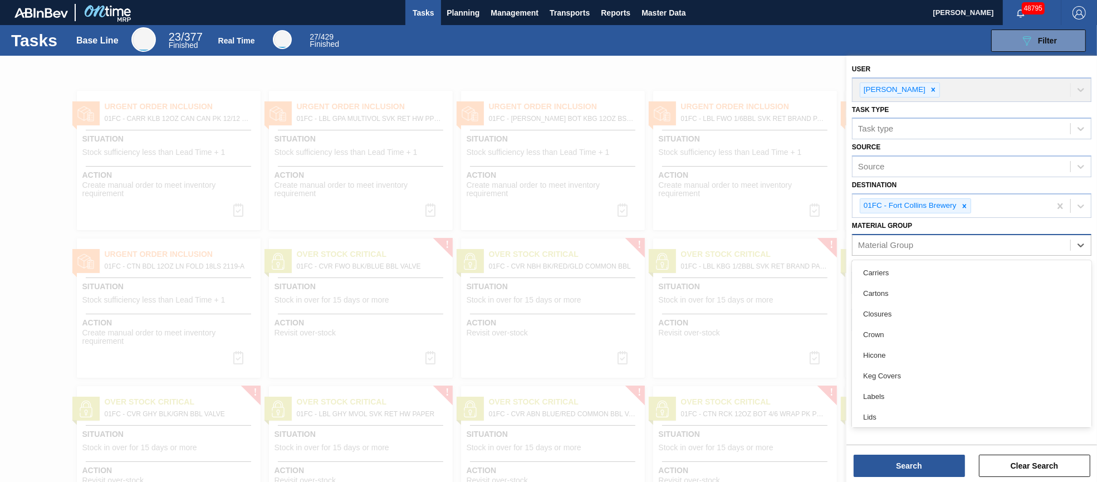
click at [915, 237] on div "Material Group" at bounding box center [962, 245] width 218 height 16
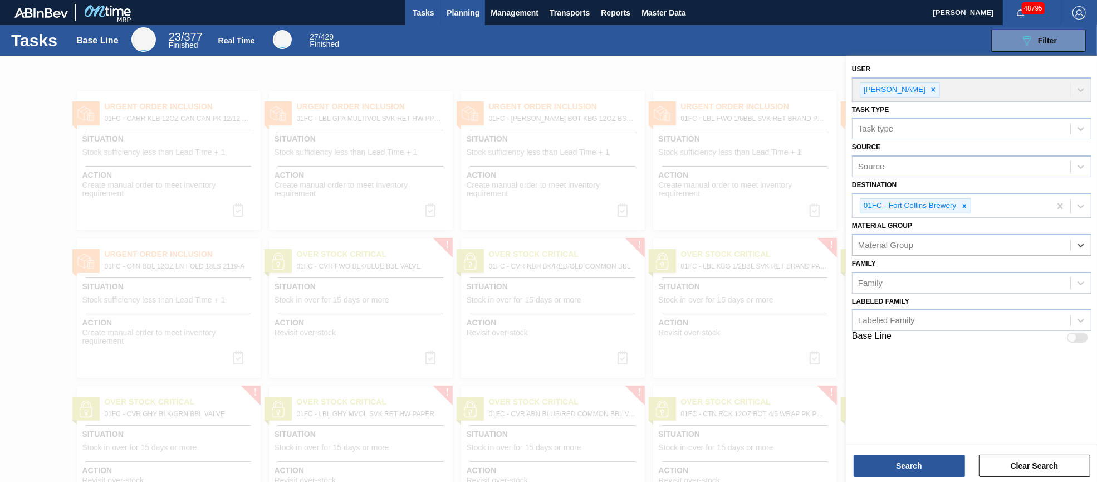
click at [443, 5] on button "Planning" at bounding box center [463, 12] width 44 height 25
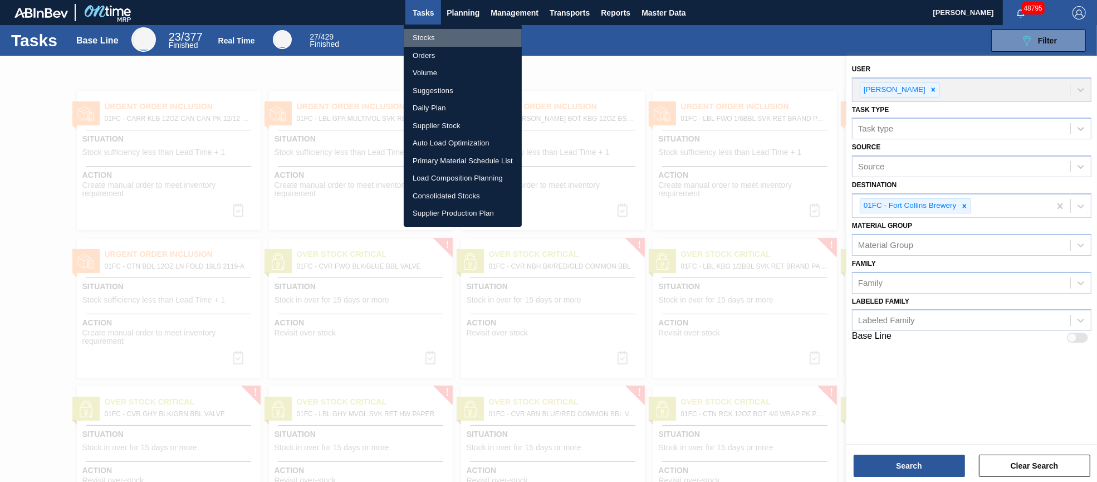
click at [434, 40] on li "Stocks" at bounding box center [463, 38] width 118 height 18
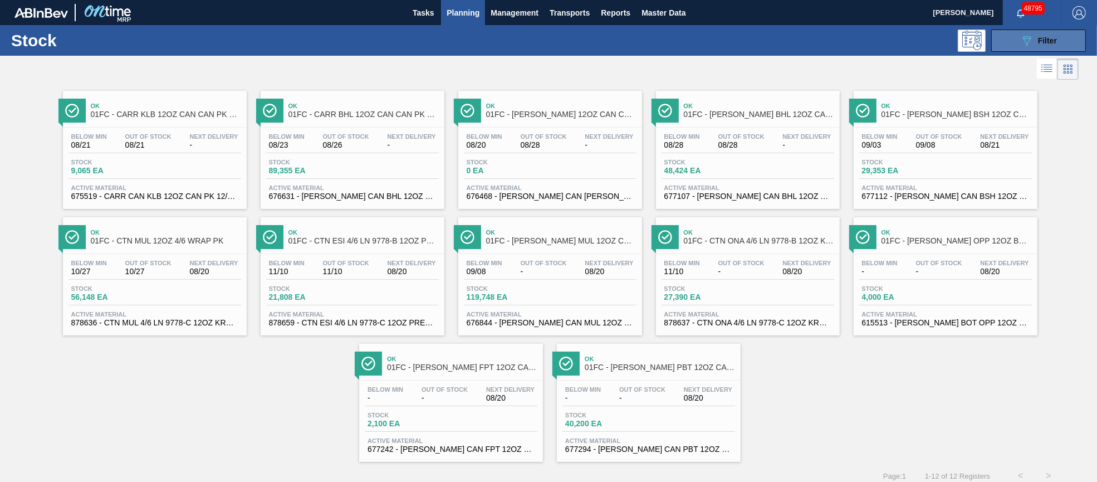
click at [1001, 38] on button "089F7B8B-B2A5-4AFE-B5C0-19BA573D28AC Filter" at bounding box center [1038, 41] width 95 height 22
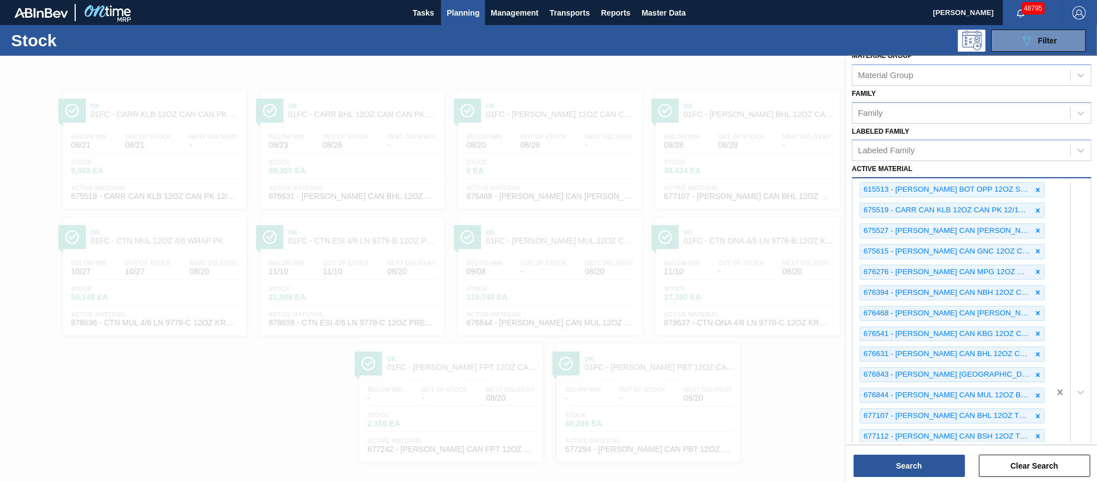
scroll to position [48, 0]
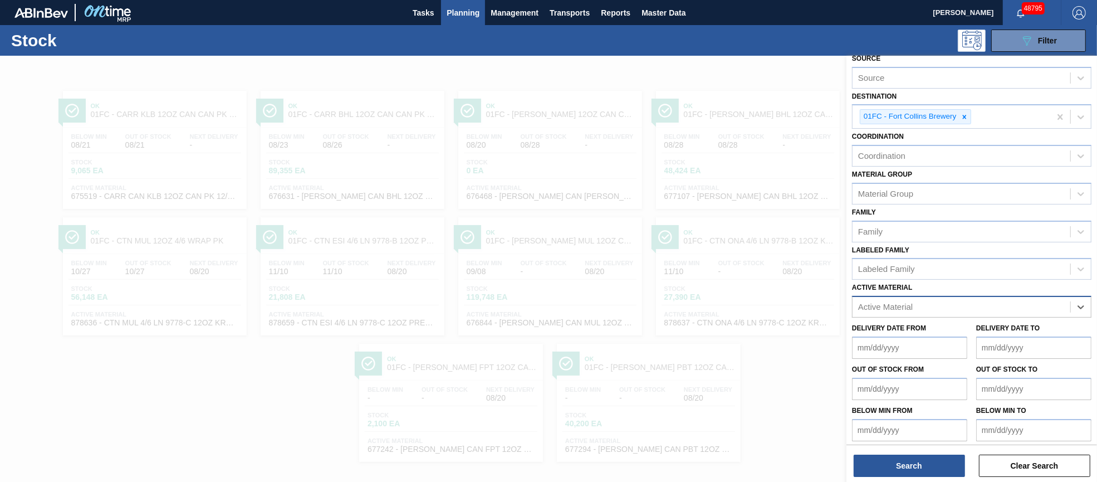
click at [904, 299] on div "Active Material" at bounding box center [962, 307] width 218 height 16
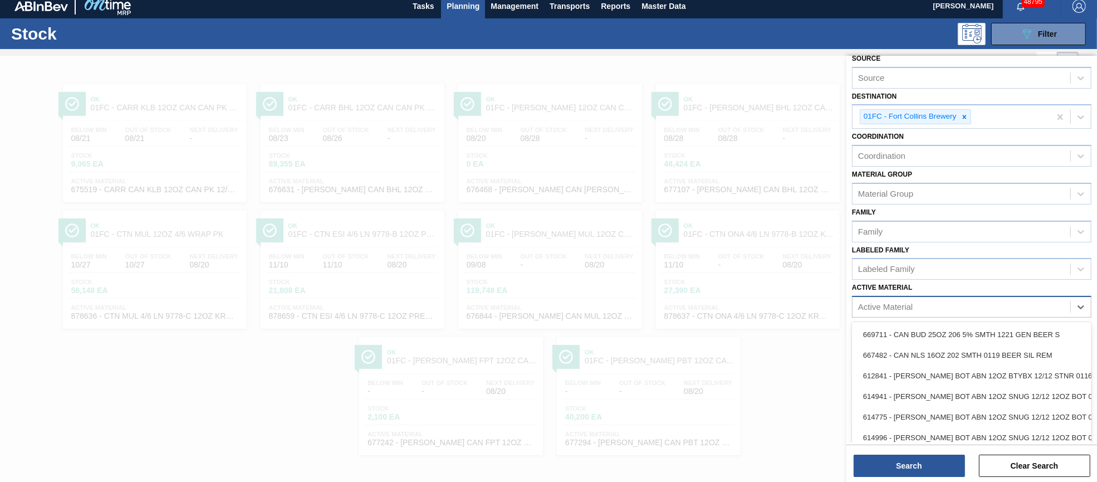
scroll to position [7, 0]
type Material "675530"
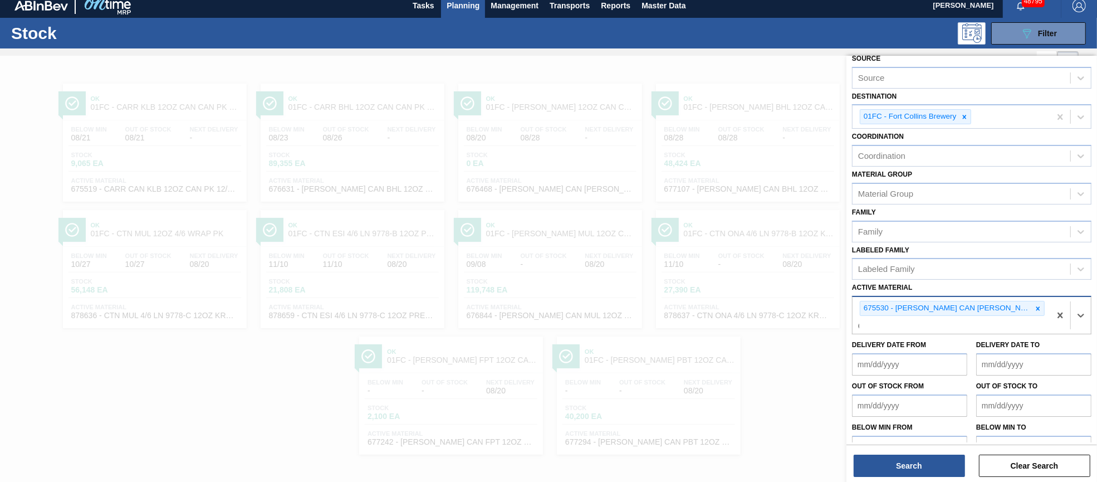
scroll to position [9, 0]
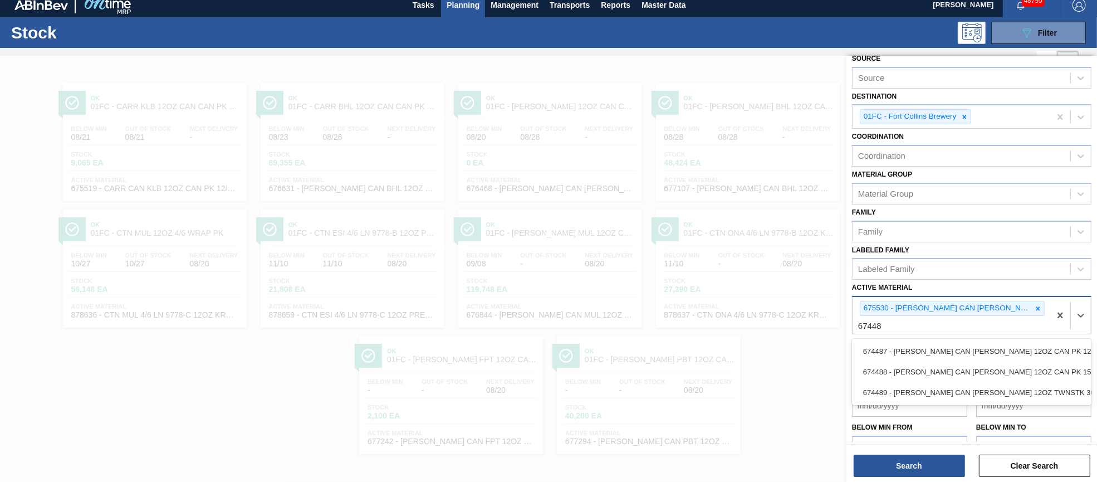
type Material "674487"
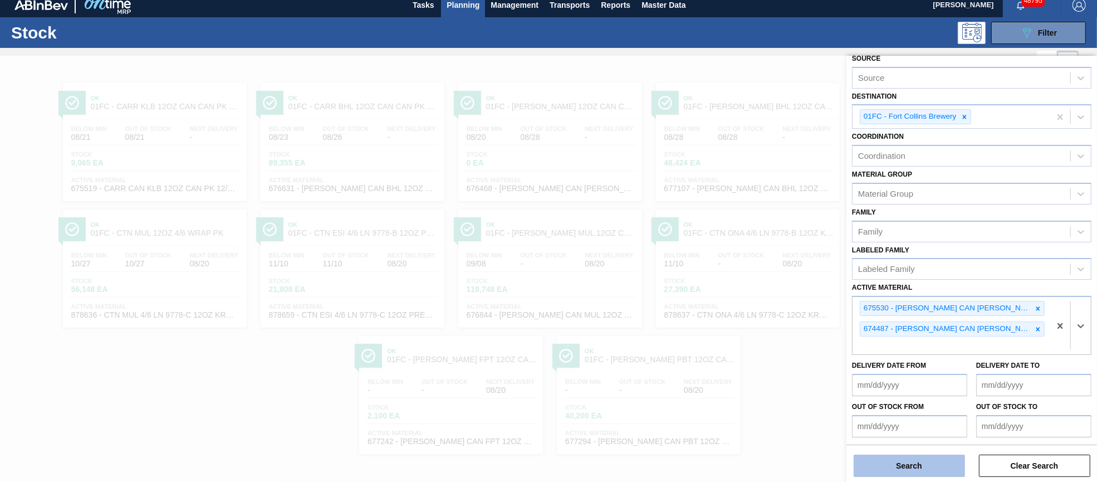
click at [916, 461] on button "Search" at bounding box center [909, 466] width 111 height 22
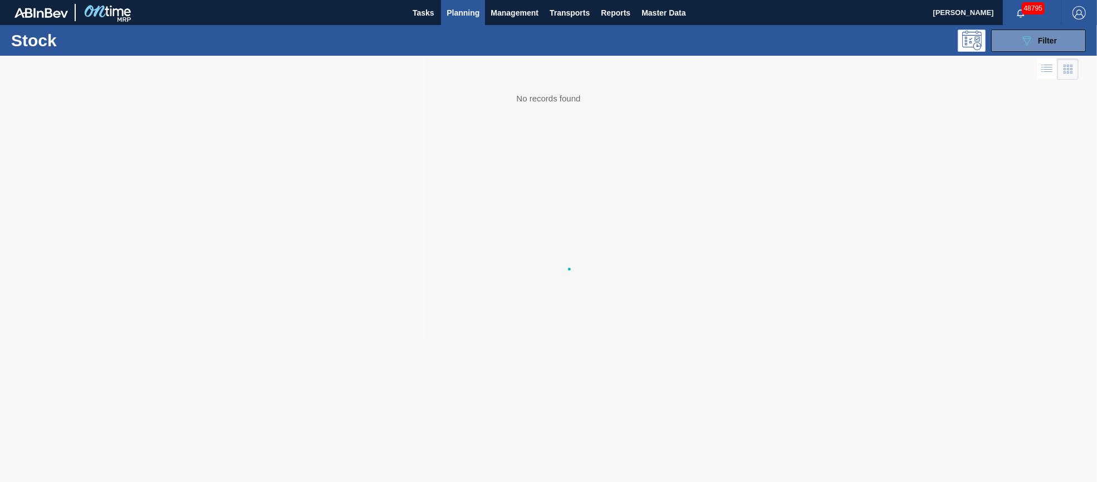
scroll to position [0, 0]
click at [1015, 40] on button "089F7B8B-B2A5-4AFE-B5C0-19BA573D28AC Filter" at bounding box center [1038, 41] width 95 height 22
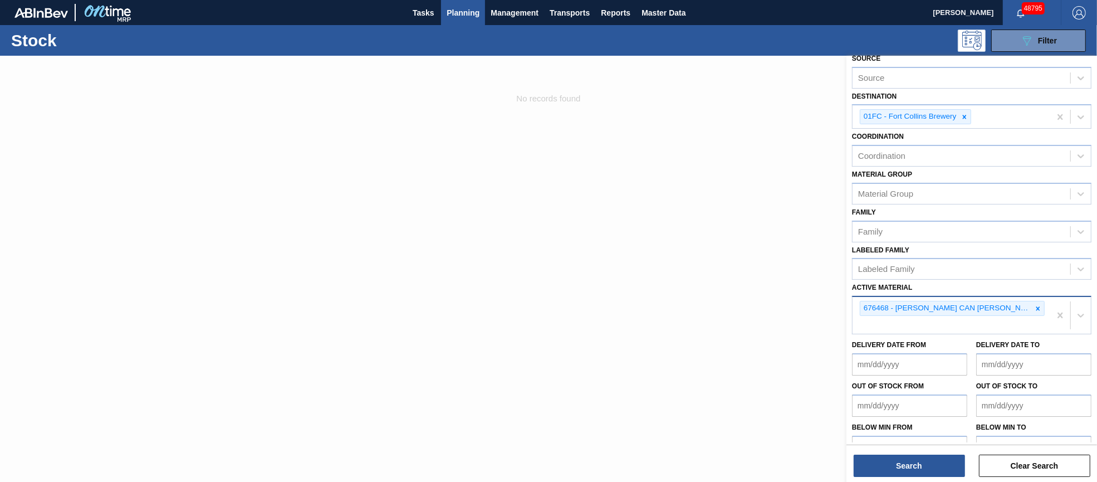
click at [1014, 321] on div "676468 - [PERSON_NAME] CAN [PERSON_NAME] 12OZ CAN PK 12/12 CAN 0922" at bounding box center [952, 315] width 198 height 37
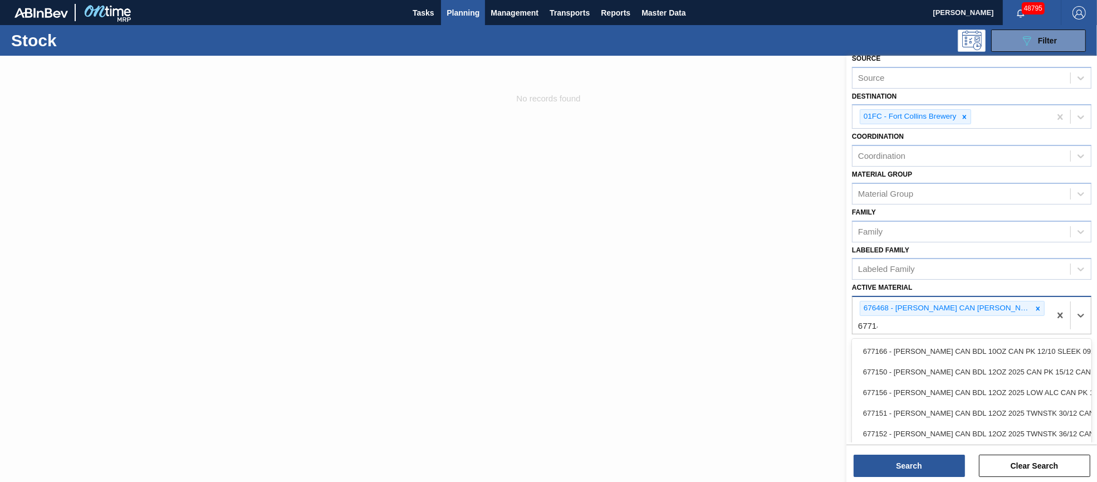
type Material "677148"
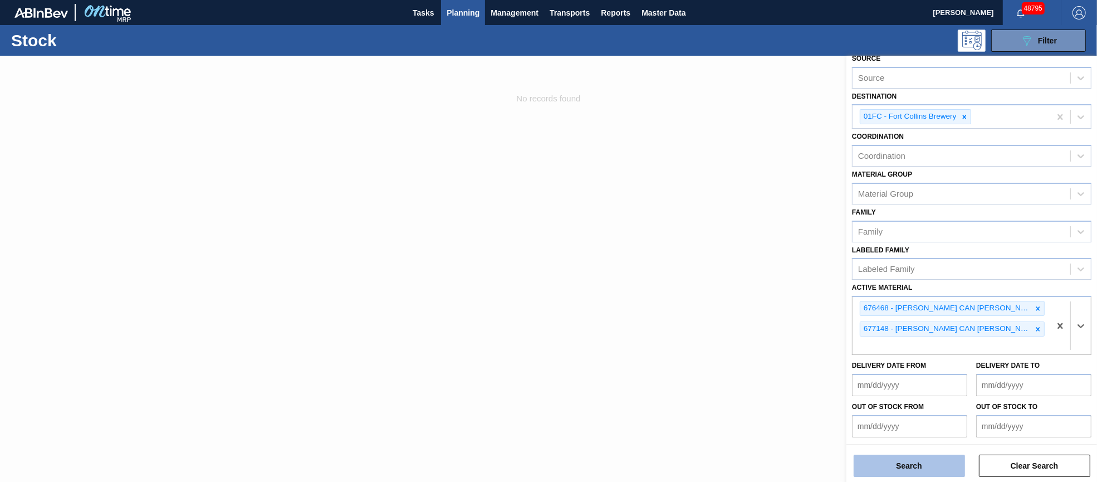
click at [937, 469] on button "Search" at bounding box center [909, 466] width 111 height 22
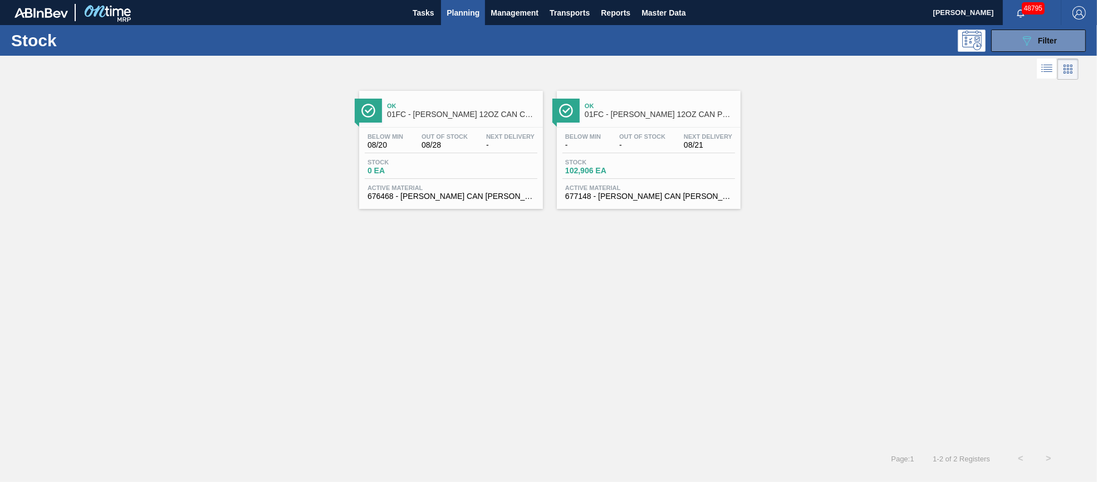
click at [634, 139] on span "Out Of Stock" at bounding box center [642, 136] width 46 height 7
